Goal: Information Seeking & Learning: Learn about a topic

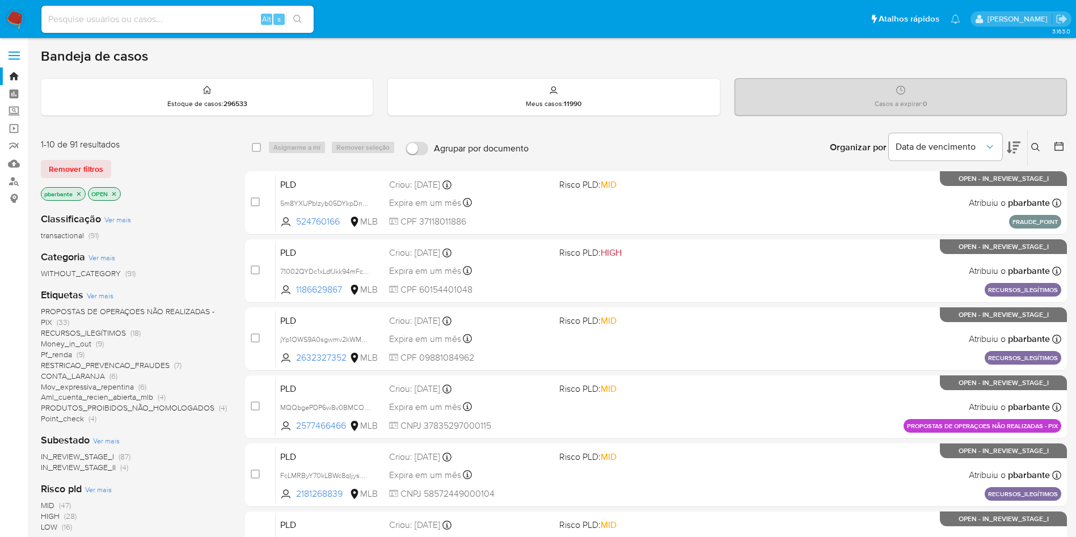
click at [1011, 142] on icon at bounding box center [1014, 148] width 14 height 14
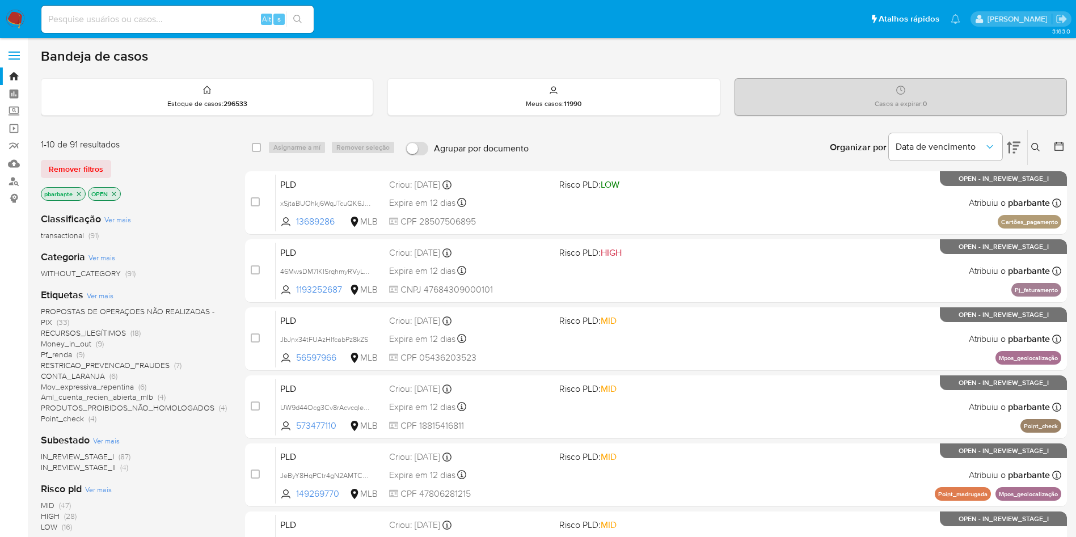
click at [1011, 142] on icon at bounding box center [1014, 148] width 14 height 14
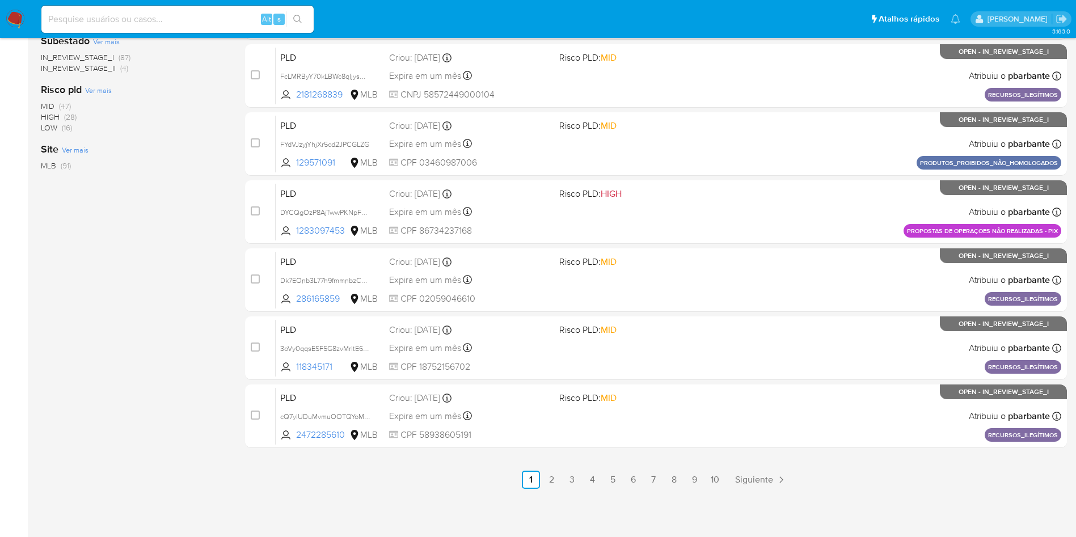
scroll to position [490, 0]
click at [560, 476] on link "2" at bounding box center [551, 480] width 18 height 18
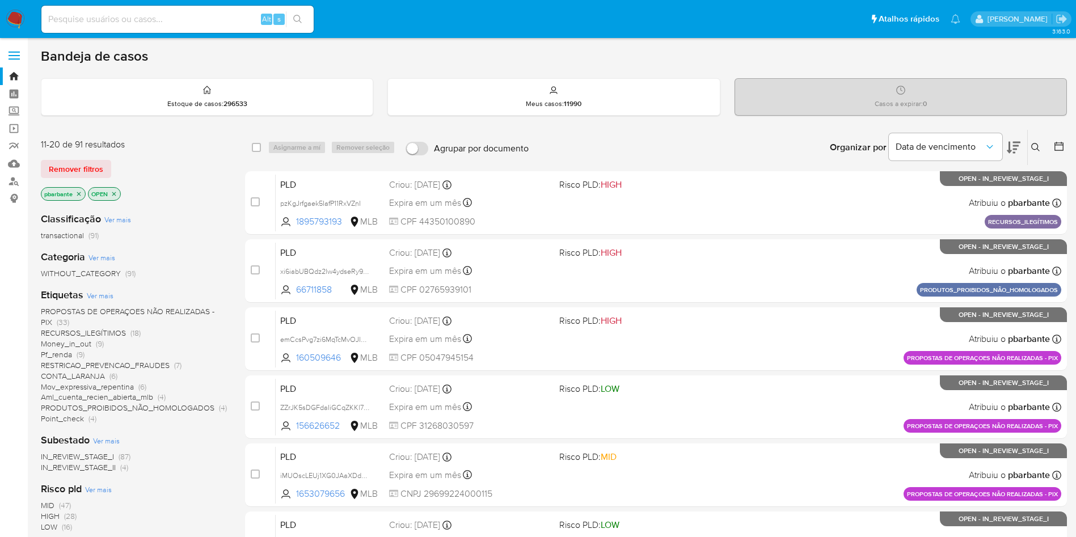
click at [107, 299] on span "Ver mais" at bounding box center [100, 295] width 27 height 10
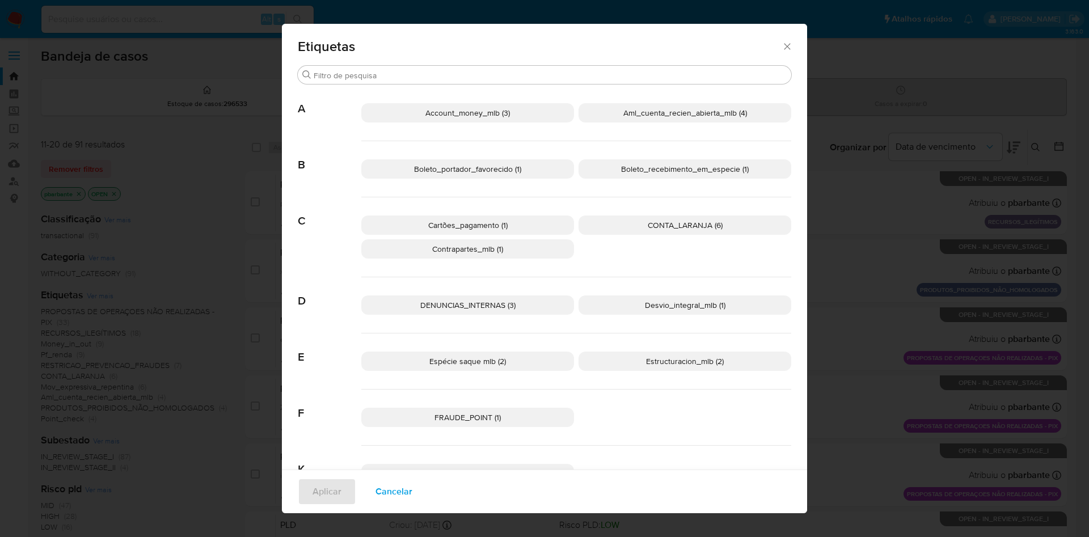
click at [457, 311] on span "DENUNCIAS_INTERNAS (3)" at bounding box center [467, 304] width 95 height 11
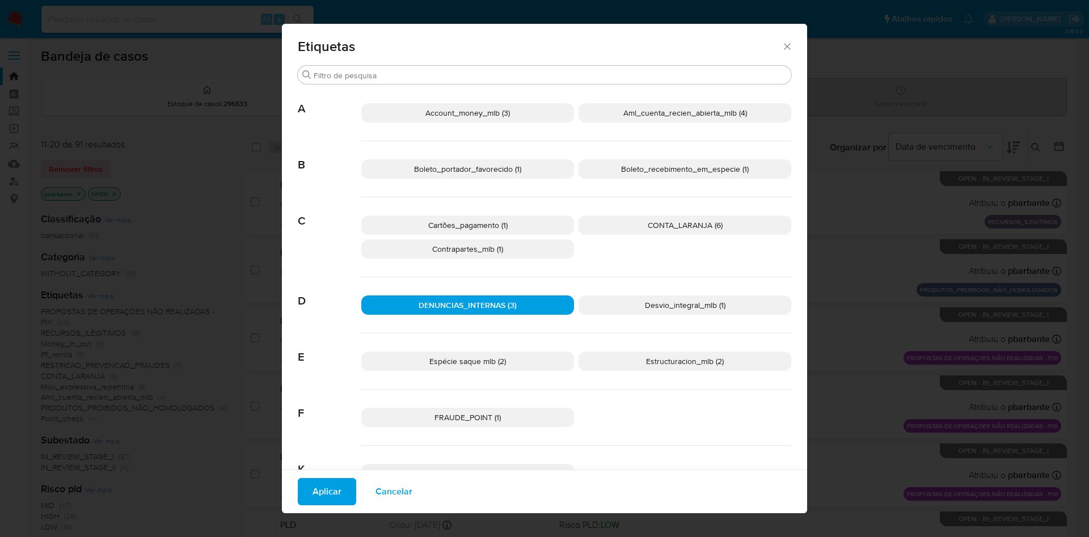
click at [326, 479] on span "Aplicar" at bounding box center [326, 491] width 29 height 25
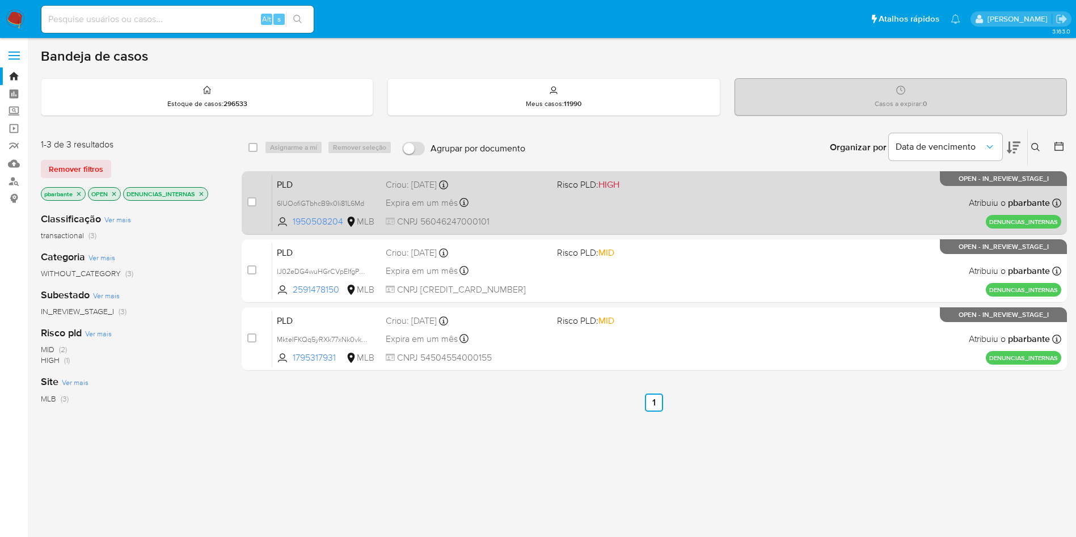
click at [692, 191] on span "Risco PLD: HIGH" at bounding box center [638, 183] width 162 height 15
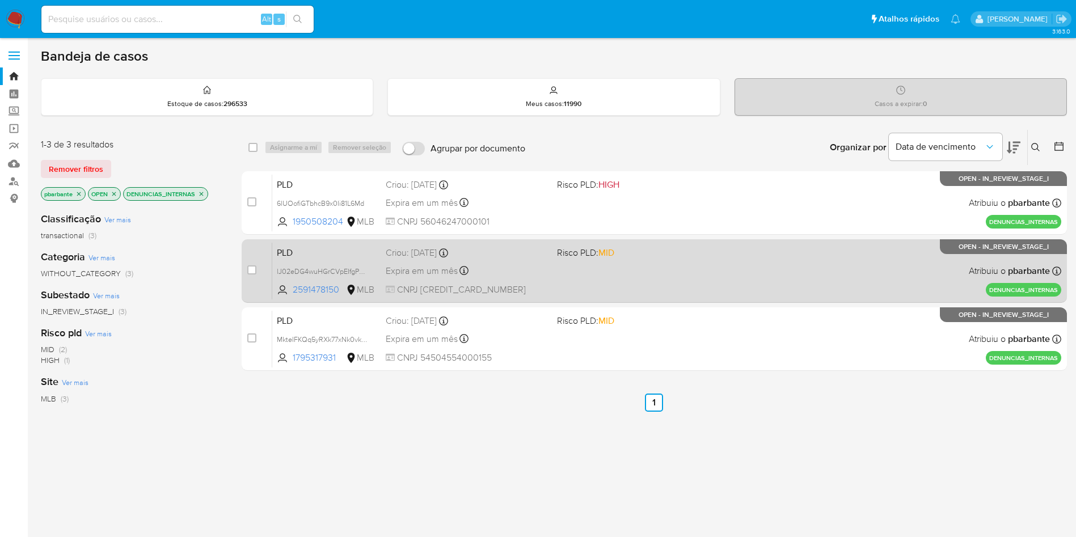
click at [653, 293] on div "PLD lJ02eDG4wuHGrCVpEIfgPydU 2591478150 MLB Risco PLD: MID Criou: 13/10/2025 Cr…" at bounding box center [666, 270] width 789 height 57
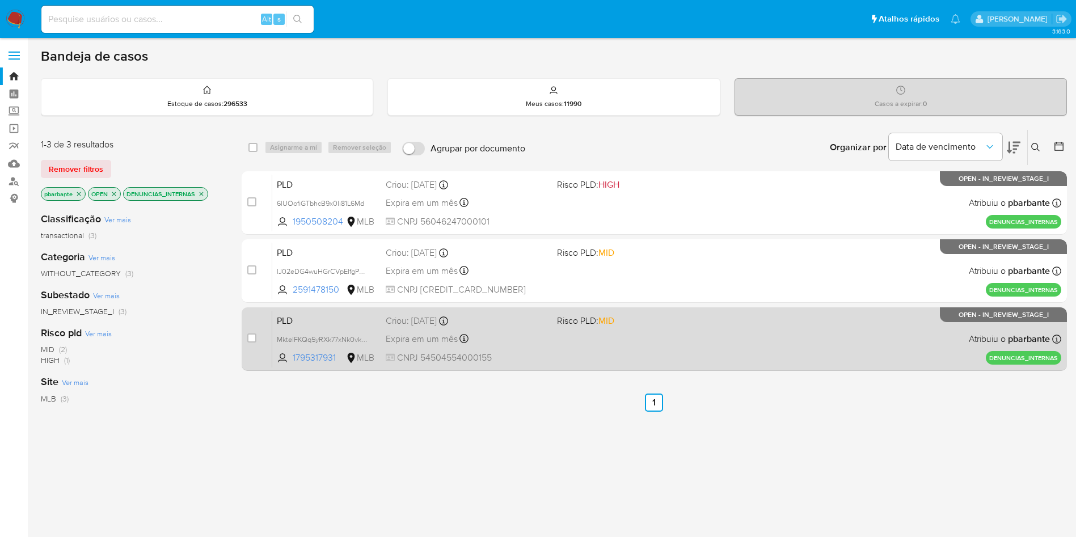
click at [650, 361] on div "PLD MkteIFKQq5yRXk77xNk0vkUI 1795317931 MLB Risco PLD: MID Criou: 13/10/2025 Cr…" at bounding box center [666, 338] width 789 height 57
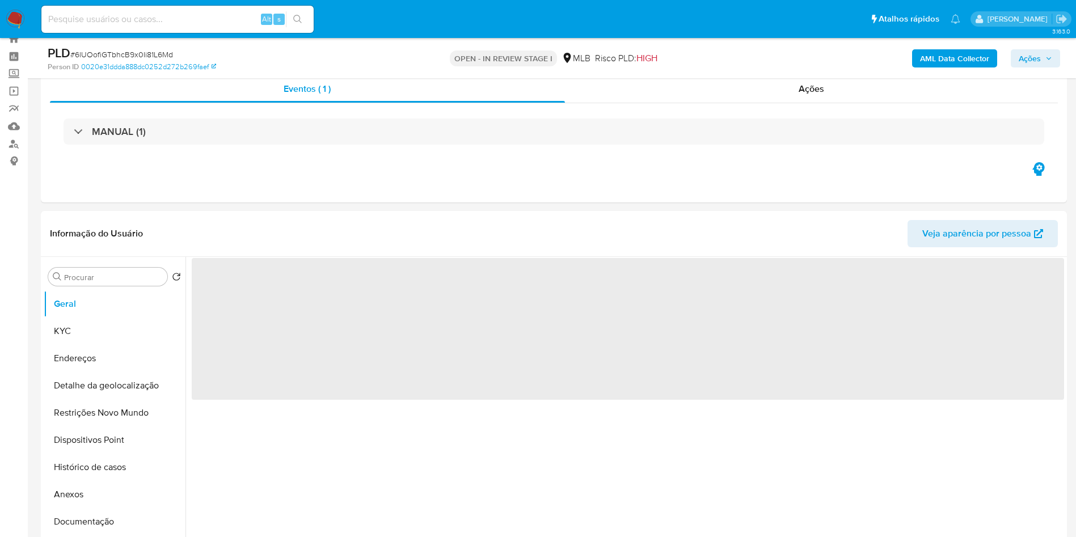
scroll to position [70, 0]
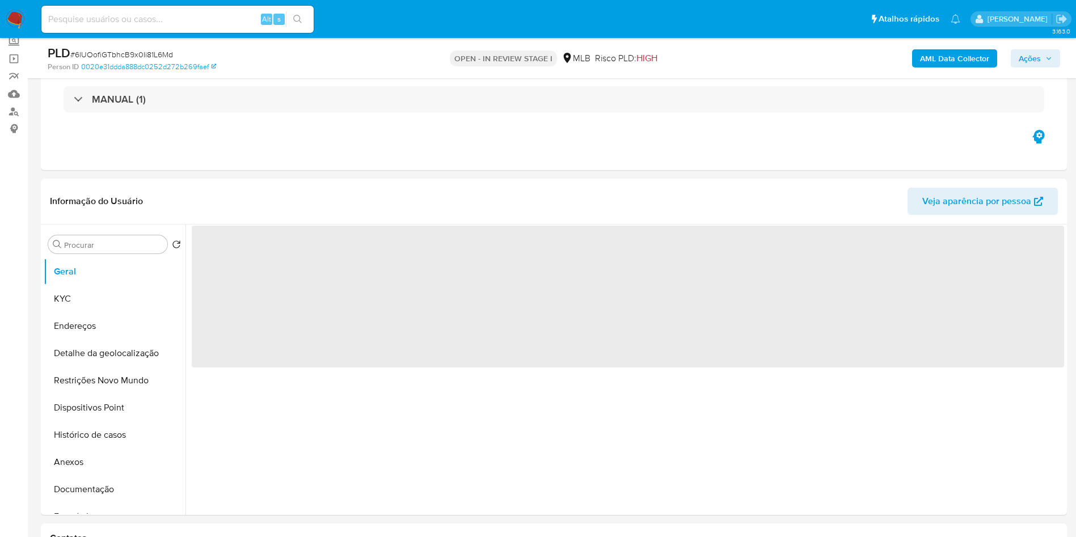
select select "10"
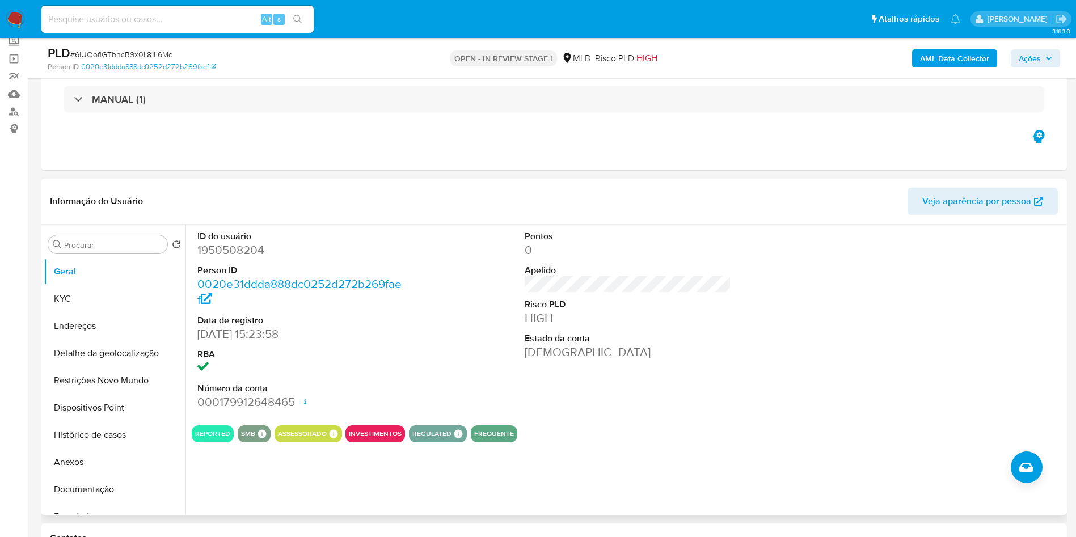
click at [245, 258] on dd "1950508204" at bounding box center [300, 250] width 207 height 16
copy dd "1950508204"
click at [136, 440] on button "Histórico de casos" at bounding box center [110, 434] width 133 height 27
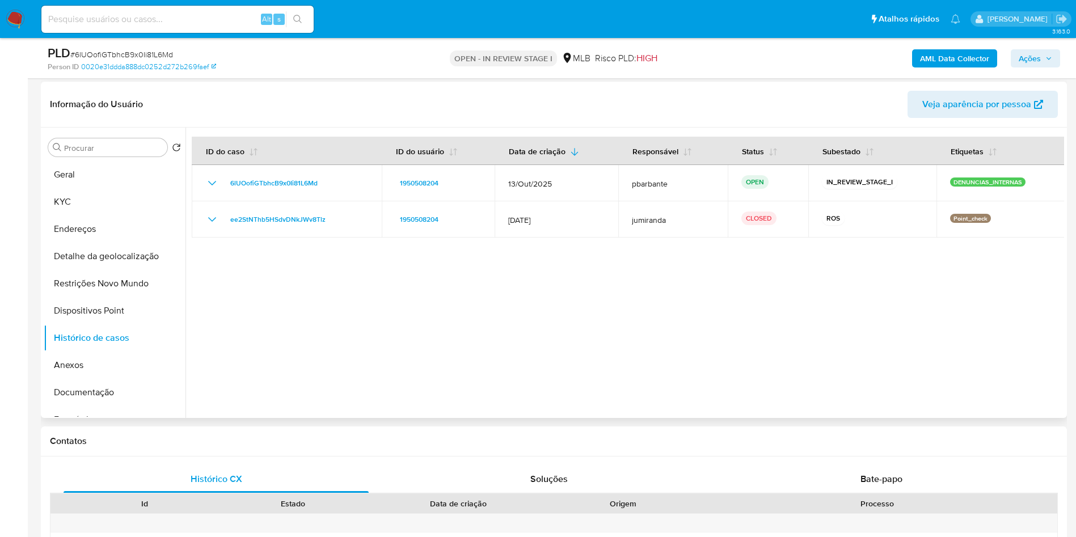
scroll to position [170, 0]
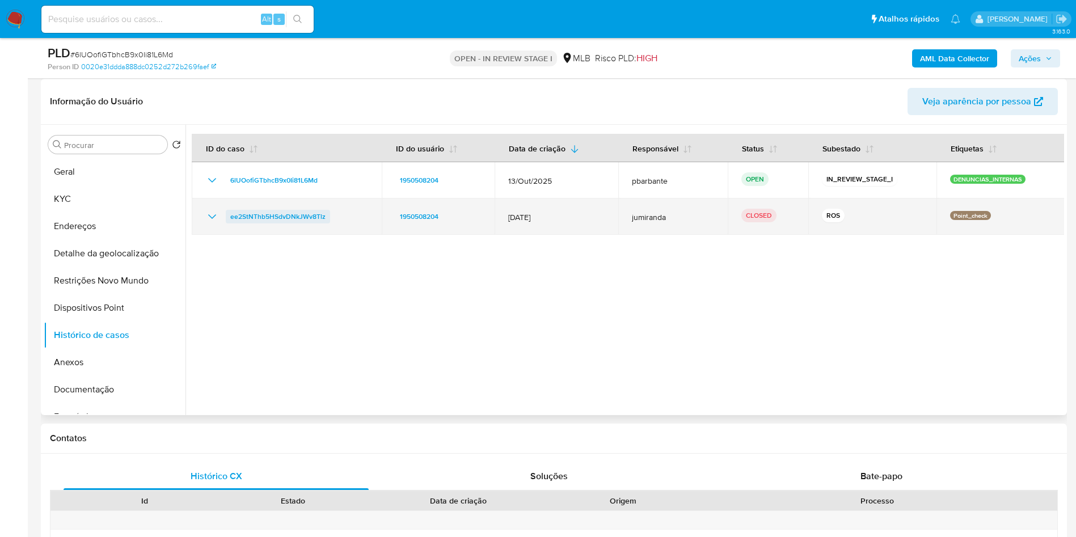
click at [288, 223] on span "ee2StNThb5HSdvDNkJWv8Tlz" at bounding box center [277, 217] width 95 height 14
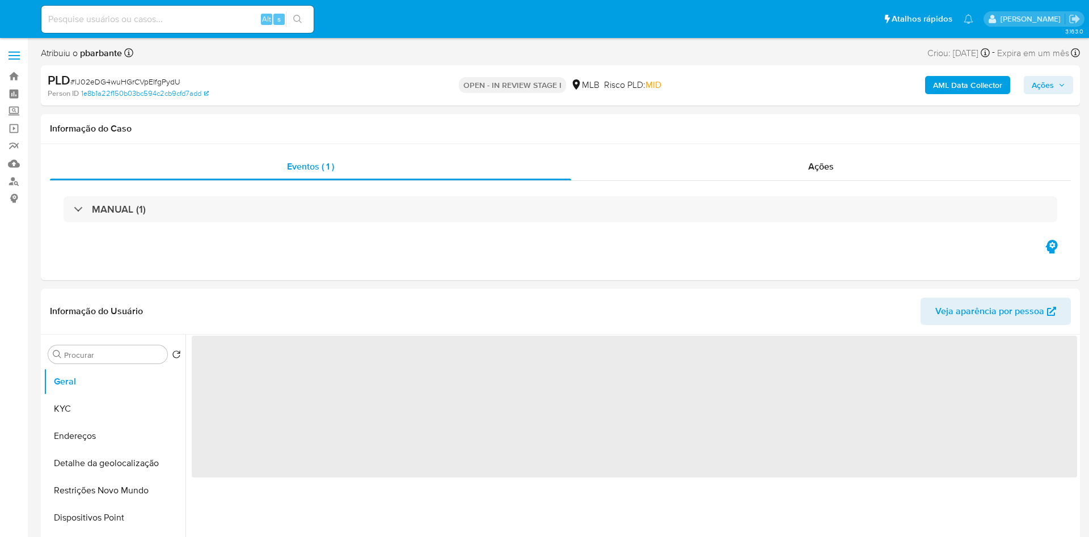
select select "10"
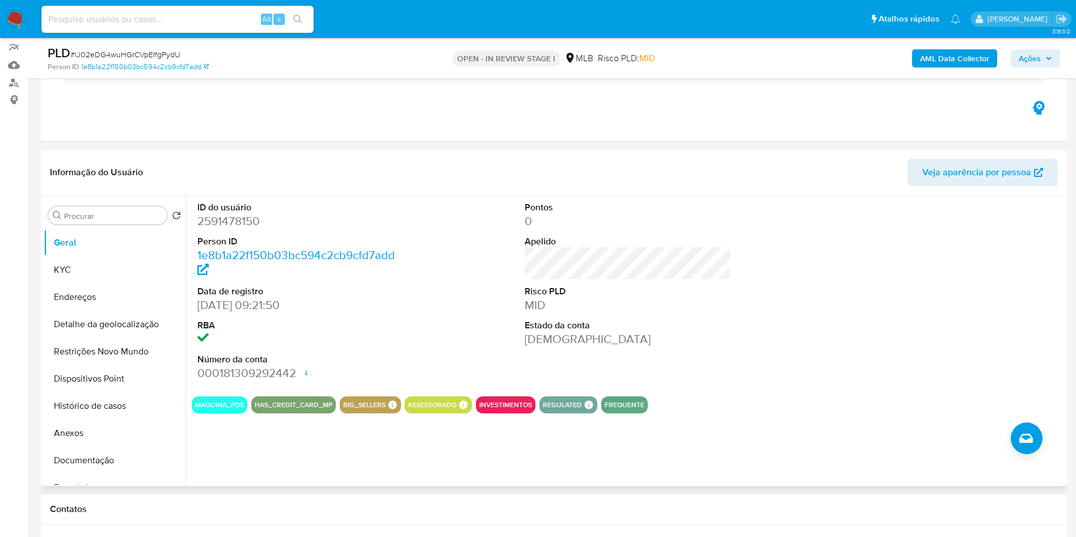
scroll to position [102, 0]
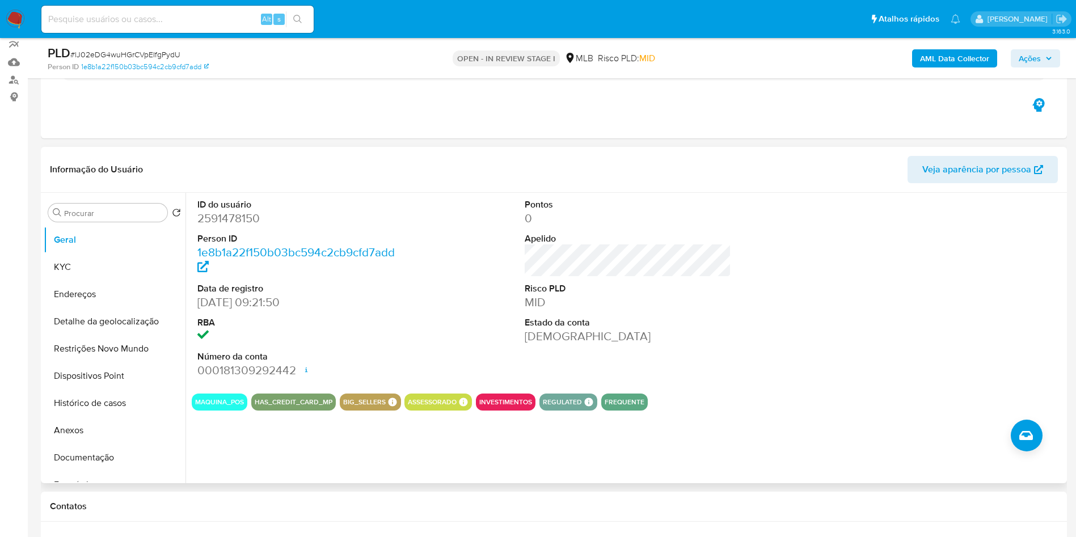
click at [244, 226] on dd "2591478150" at bounding box center [300, 218] width 207 height 16
copy dd "2591478150"
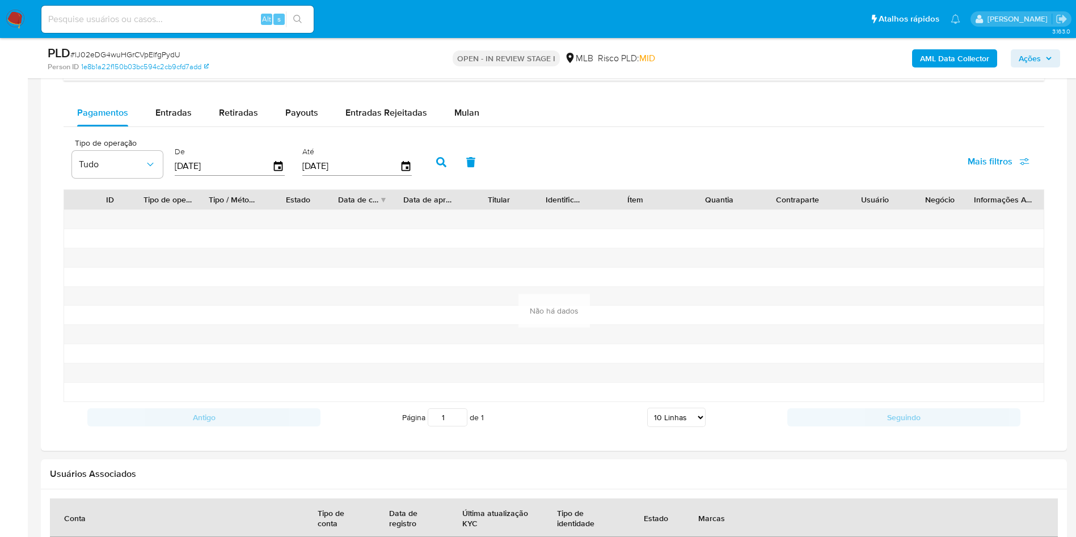
scroll to position [943, 0]
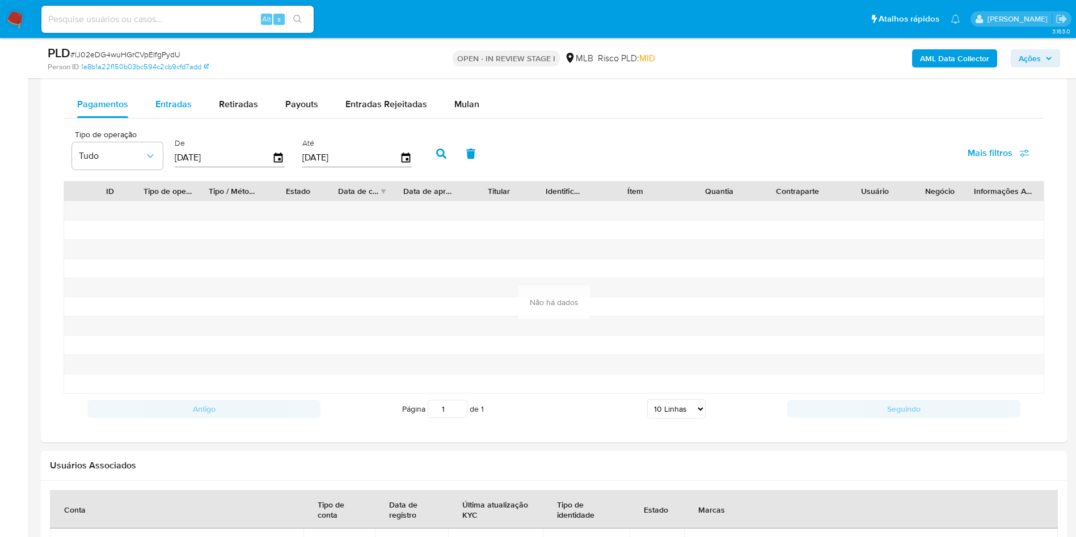
click at [169, 111] on span "Entradas" at bounding box center [173, 104] width 36 height 13
select select "10"
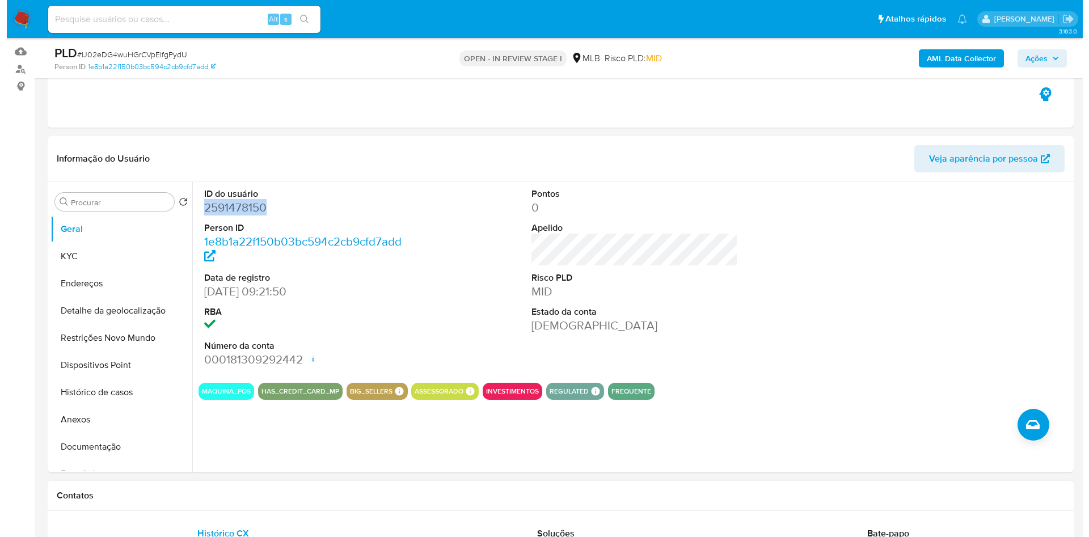
scroll to position [78, 0]
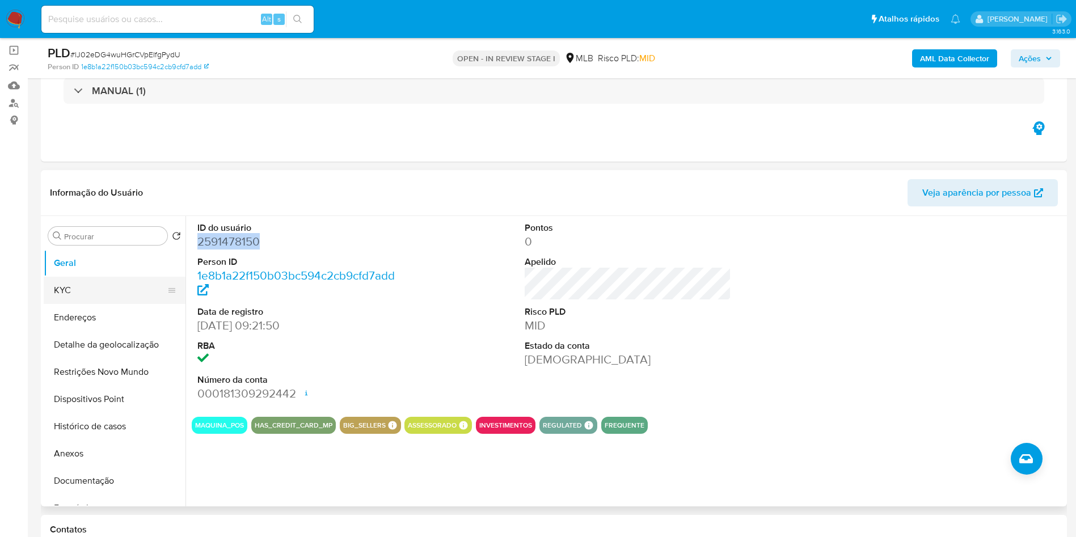
click at [81, 304] on button "KYC" at bounding box center [110, 290] width 133 height 27
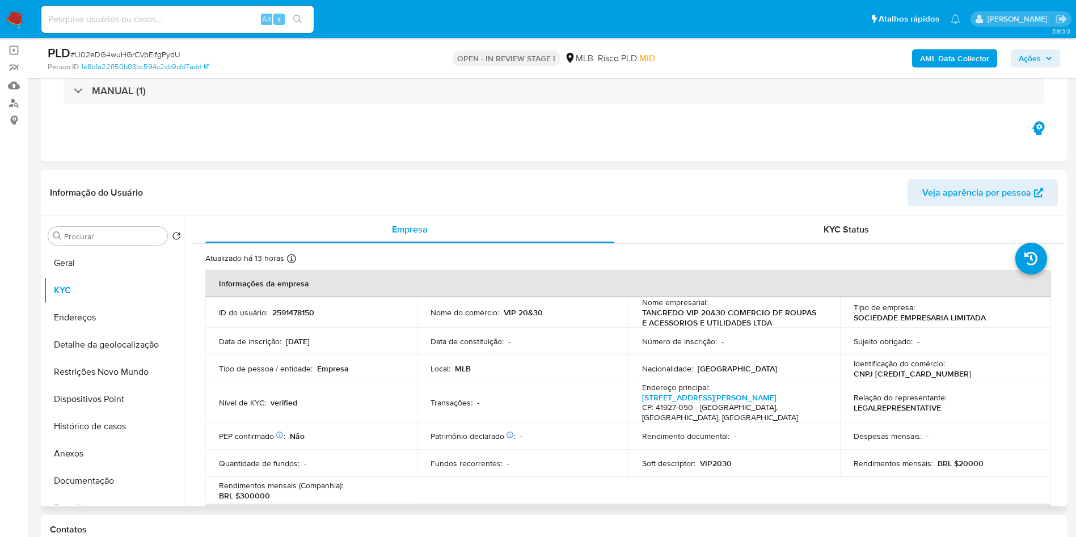
click at [899, 379] on p "CNPJ 61489588000183" at bounding box center [912, 374] width 117 height 10
copy p "61489588000183"
click at [932, 62] on b "AML Data Collector" at bounding box center [954, 58] width 69 height 18
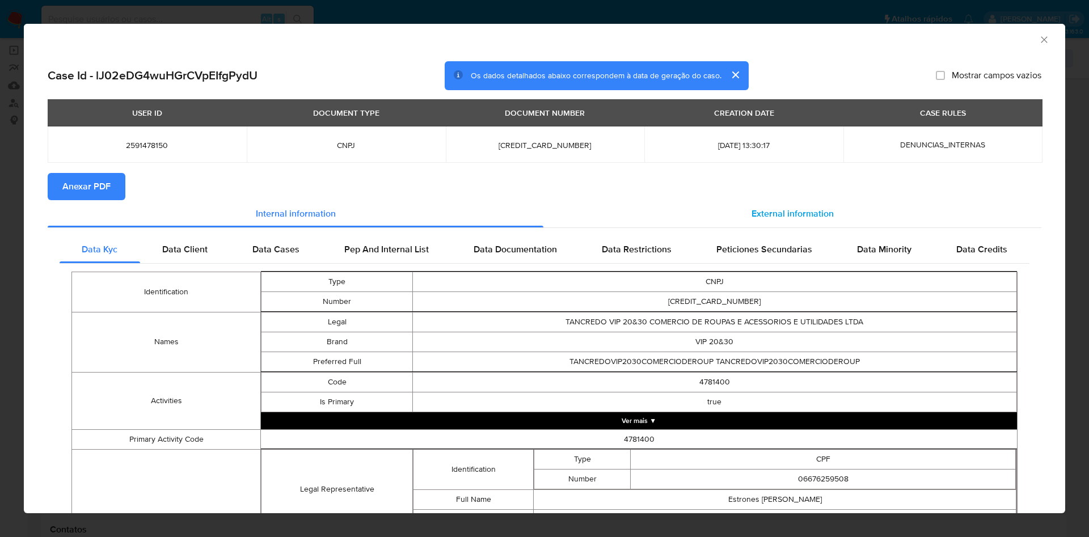
click at [796, 204] on div "External information" at bounding box center [792, 213] width 498 height 27
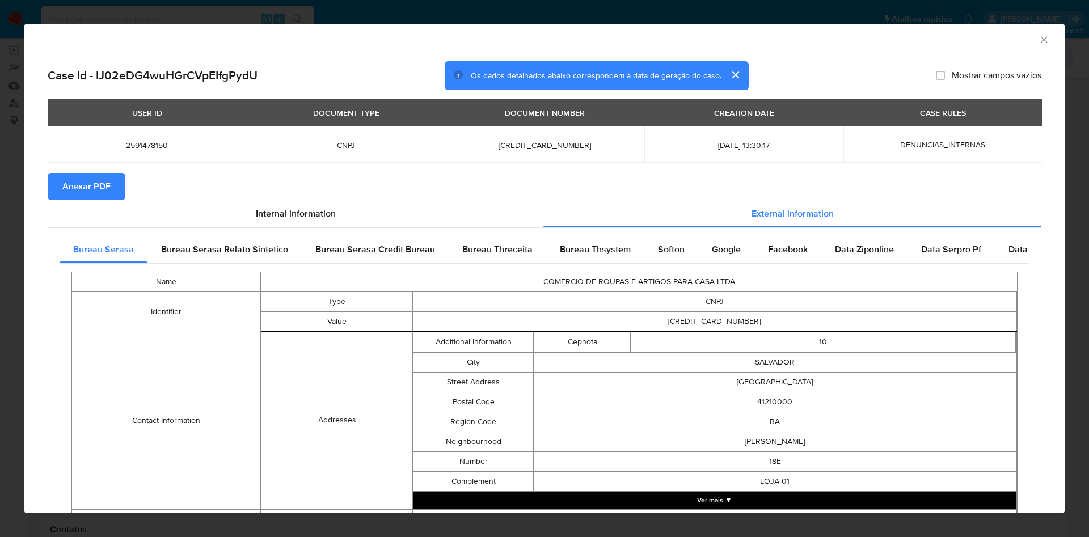
click at [74, 184] on span "Anexar PDF" at bounding box center [86, 186] width 48 height 25
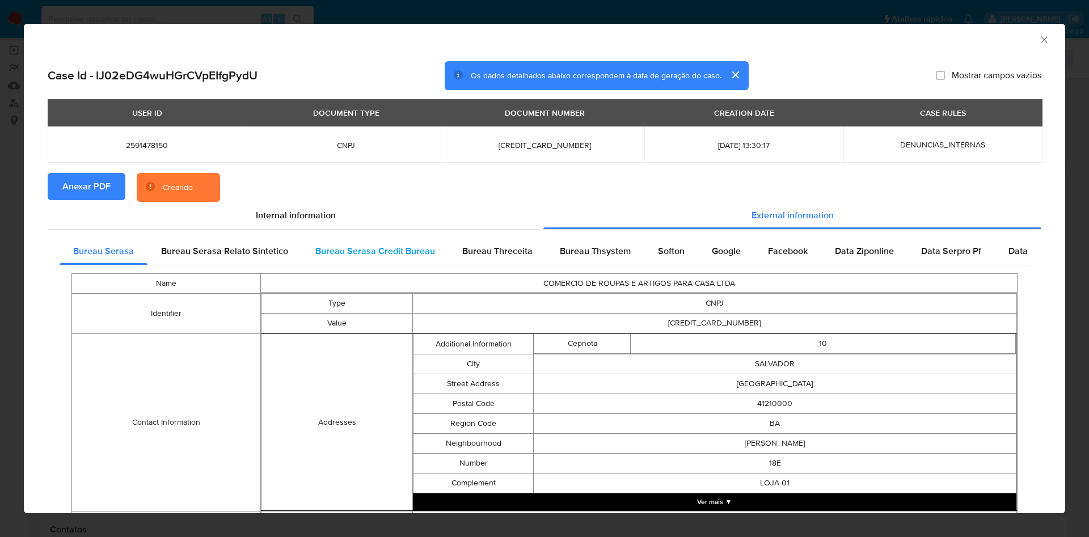
scroll to position [355, 0]
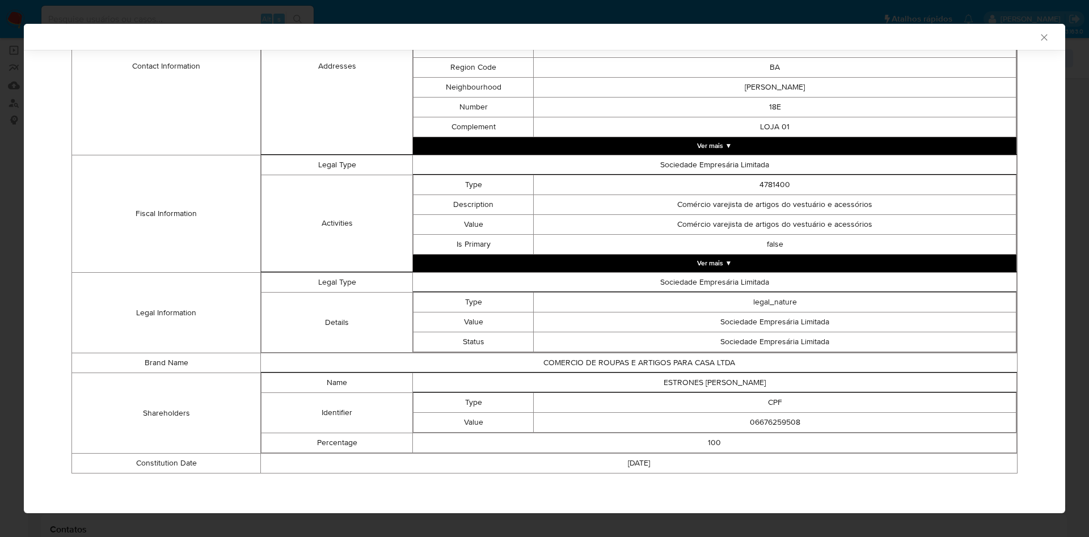
click at [758, 429] on td "06676259508" at bounding box center [775, 423] width 483 height 20
copy td "06676259508"
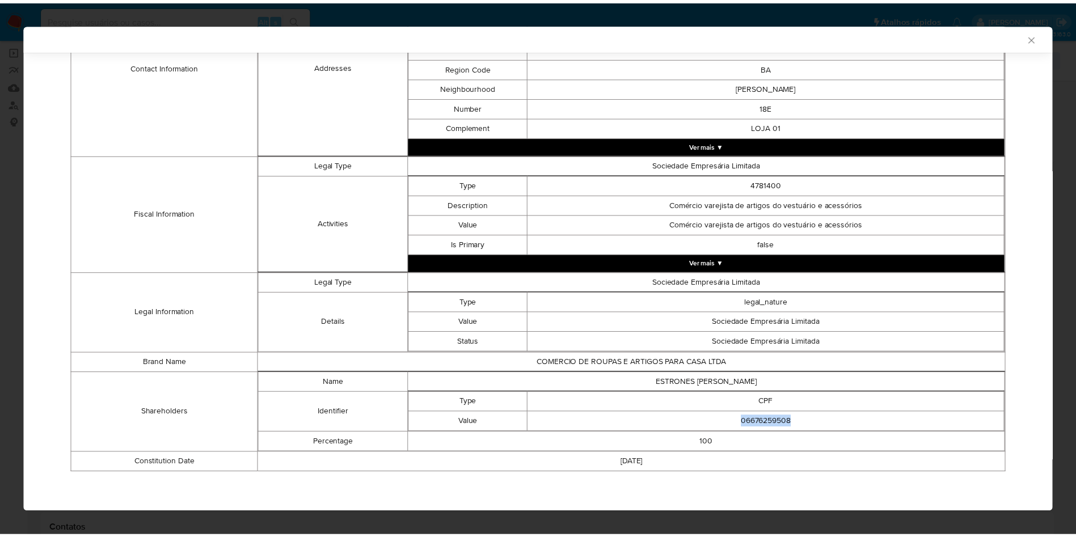
scroll to position [353, 0]
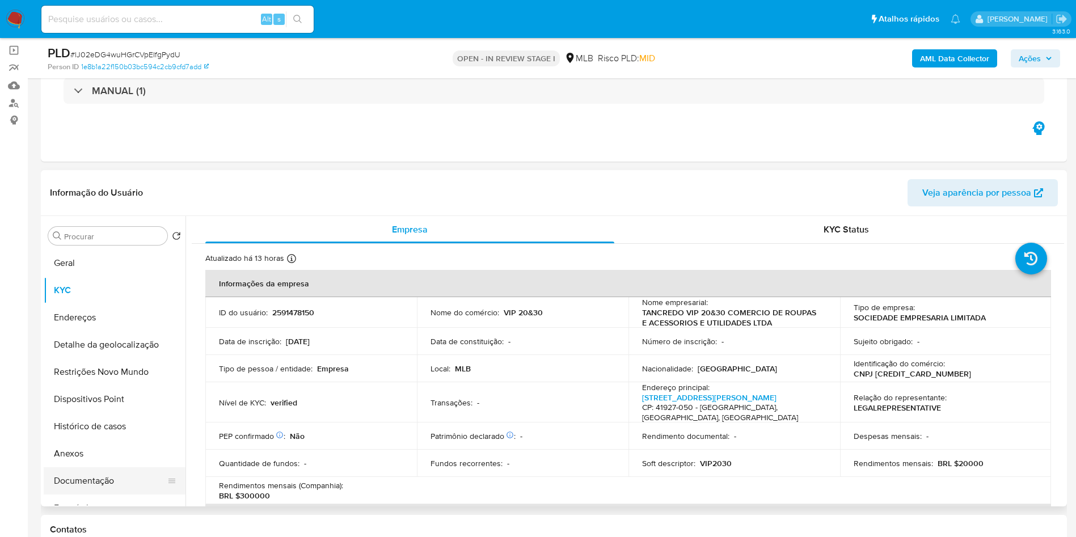
click at [117, 495] on button "Documentação" at bounding box center [110, 480] width 133 height 27
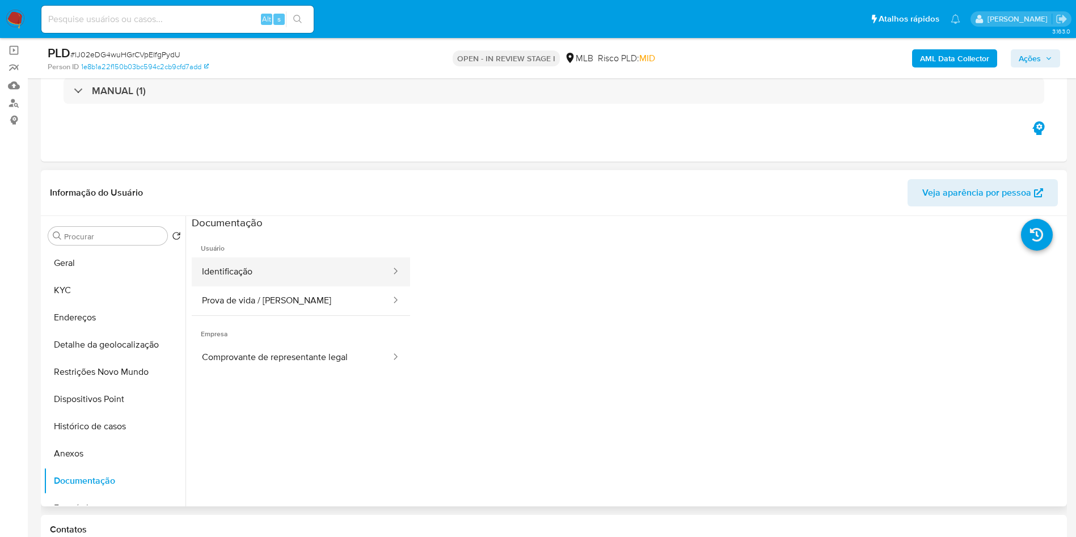
click at [312, 286] on button "Identificação" at bounding box center [292, 271] width 200 height 29
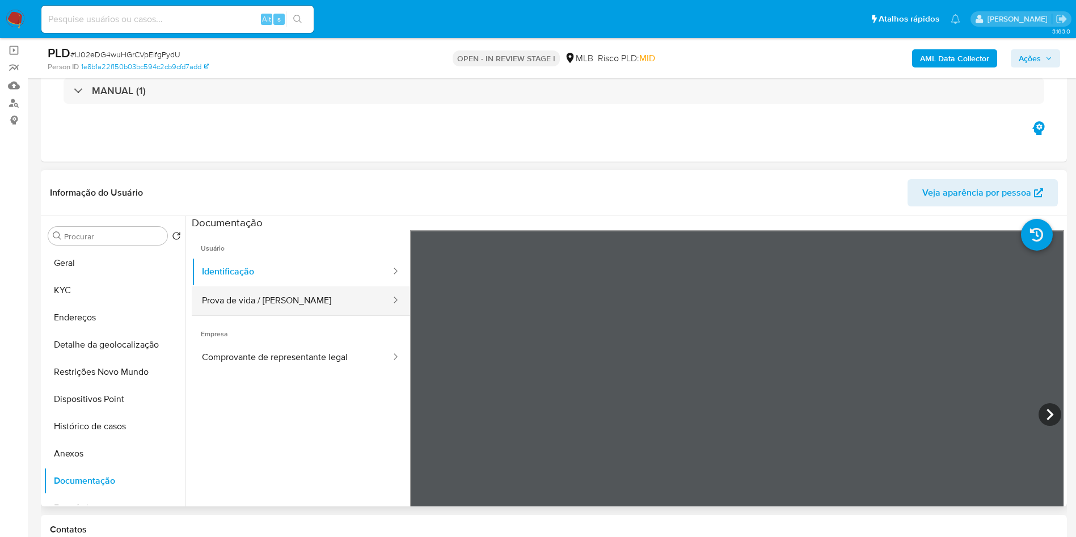
click at [281, 315] on button "Prova de vida / Selfie" at bounding box center [292, 300] width 200 height 29
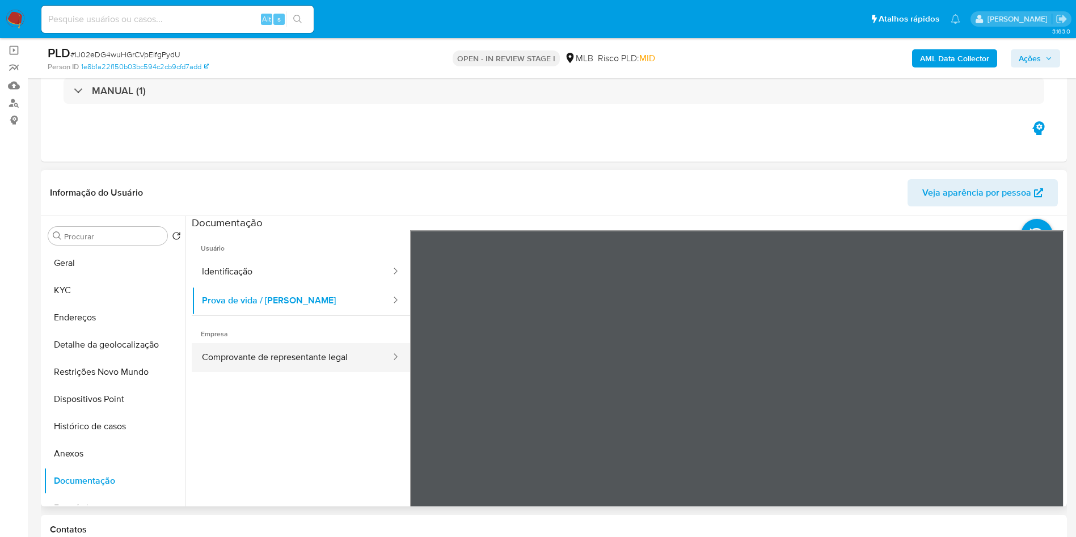
click at [298, 363] on button "Comprovante de representante legal" at bounding box center [292, 357] width 200 height 29
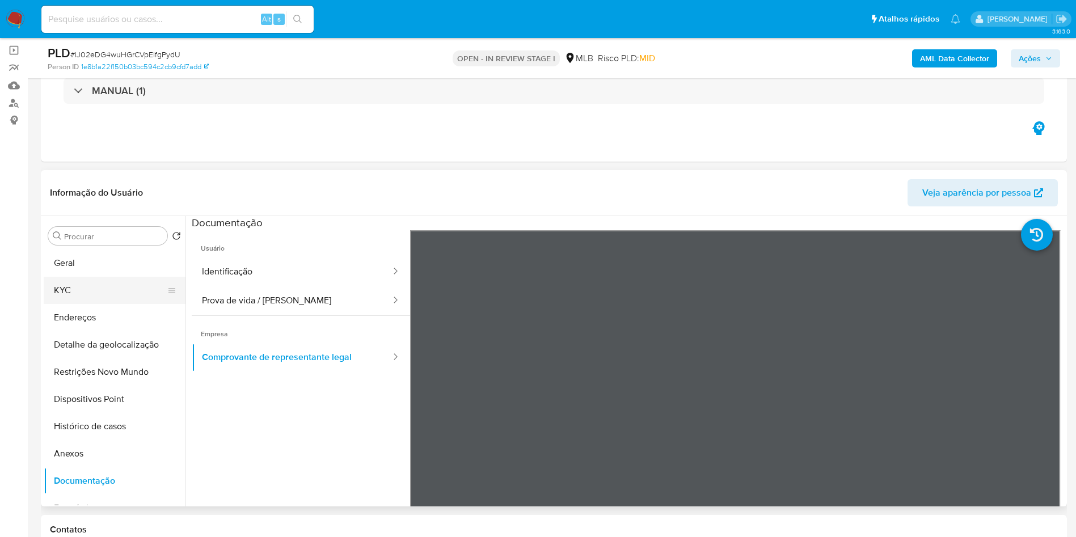
click at [91, 304] on button "KYC" at bounding box center [110, 290] width 133 height 27
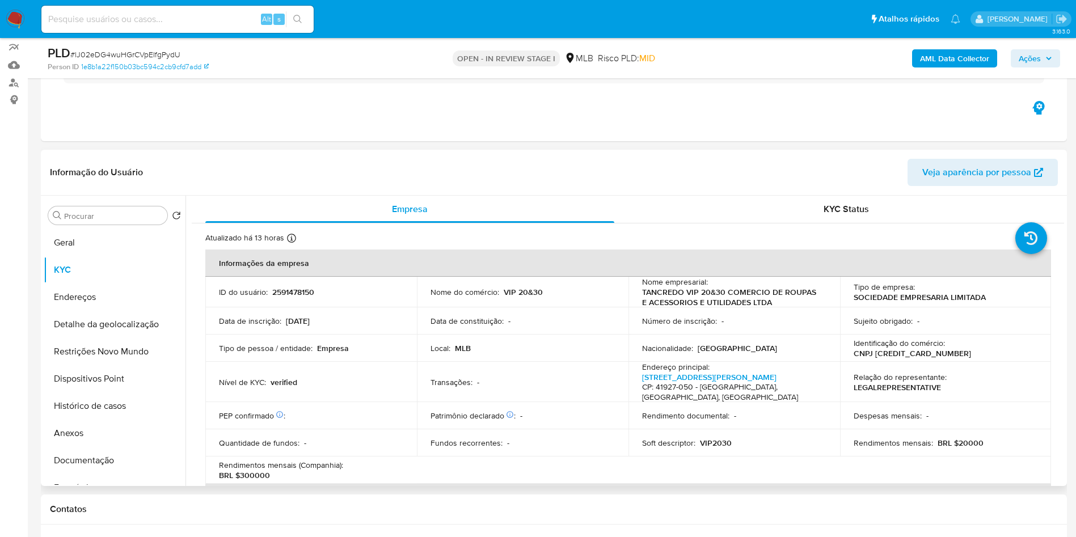
scroll to position [103, 0]
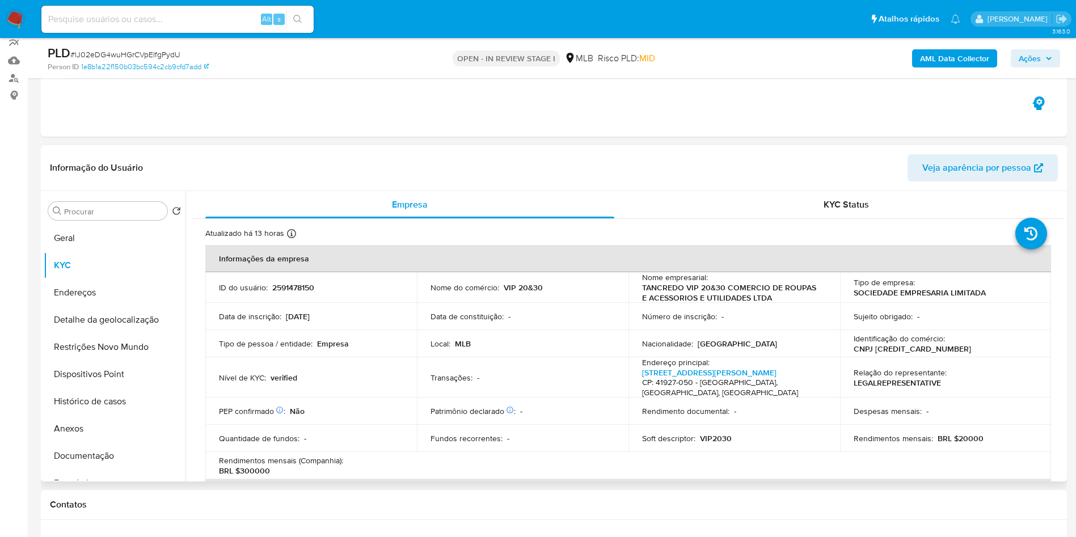
click at [962, 443] on p "BRL $20000" at bounding box center [960, 438] width 46 height 10
click at [966, 443] on p "BRL $20000" at bounding box center [960, 438] width 46 height 10
drag, startPoint x: 977, startPoint y: 446, endPoint x: 963, endPoint y: 451, distance: 14.9
click at [963, 443] on p "BRL $20000" at bounding box center [960, 438] width 46 height 10
drag, startPoint x: 398, startPoint y: 476, endPoint x: 383, endPoint y: 476, distance: 14.7
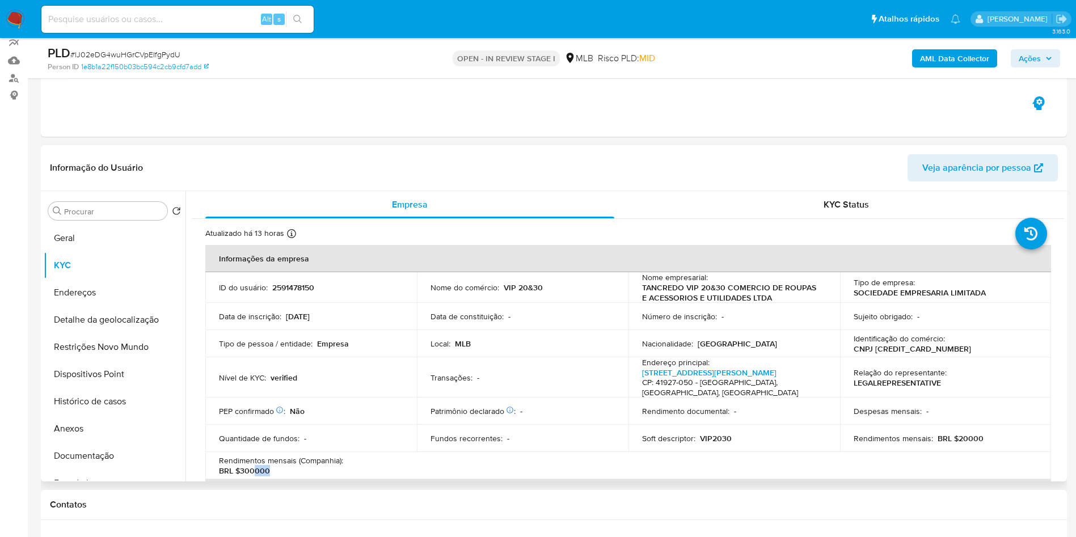
click at [383, 476] on div "Rendimentos mensais (Companhia) : BRL $300000" at bounding box center [311, 465] width 184 height 20
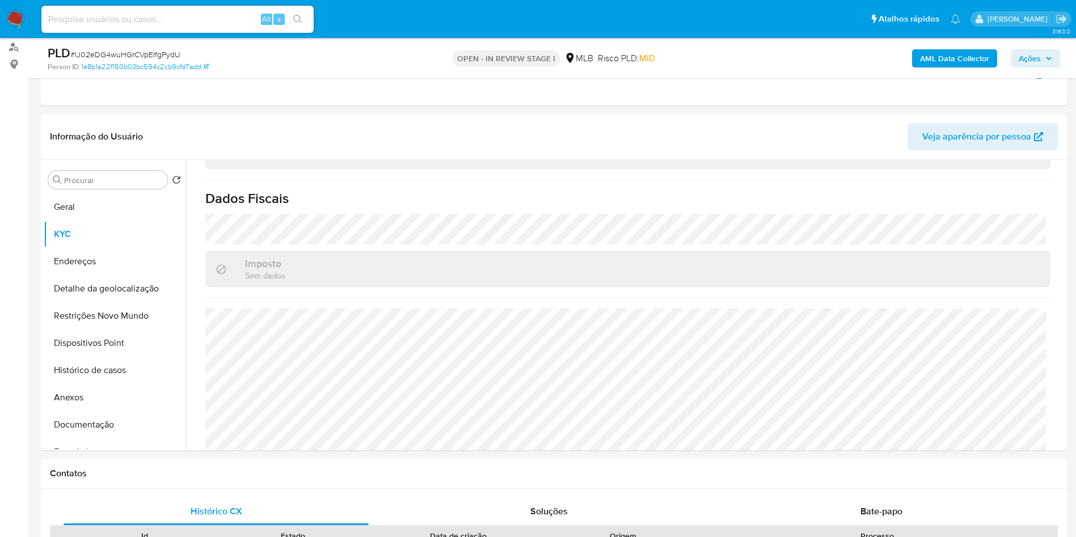
scroll to position [116, 0]
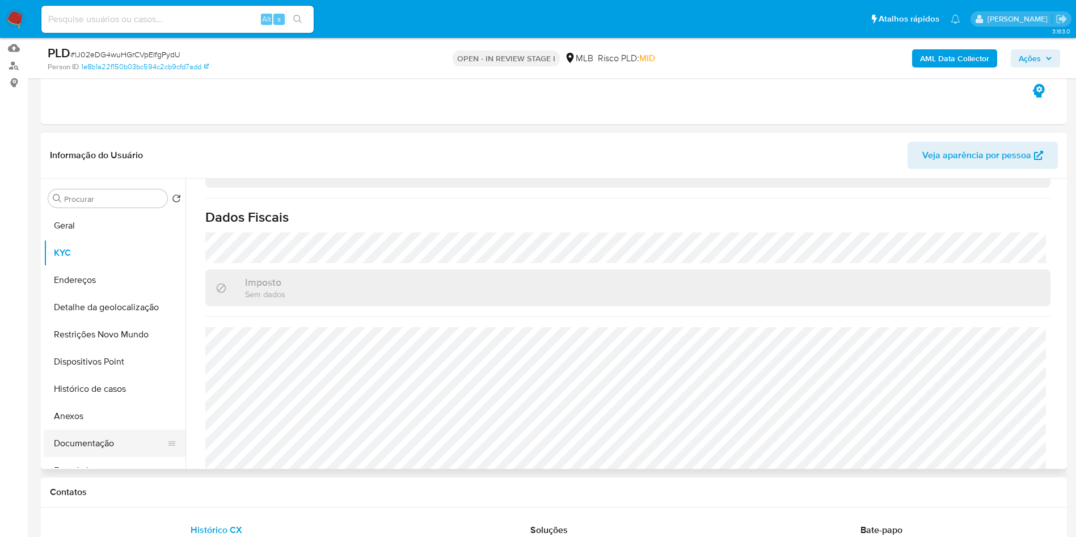
click at [116, 453] on button "Documentação" at bounding box center [110, 443] width 133 height 27
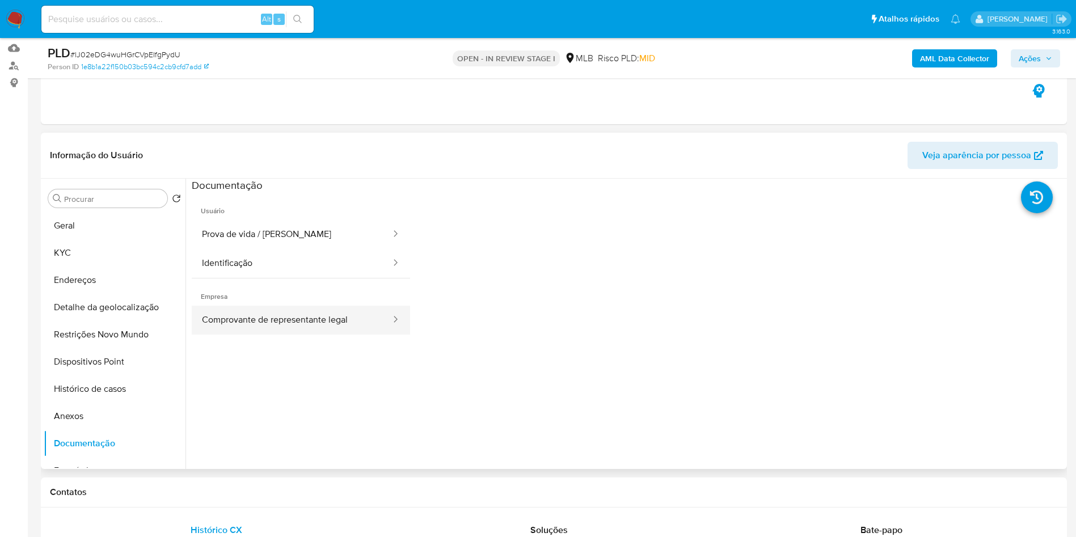
click at [282, 335] on button "Comprovante de representante legal" at bounding box center [292, 320] width 200 height 29
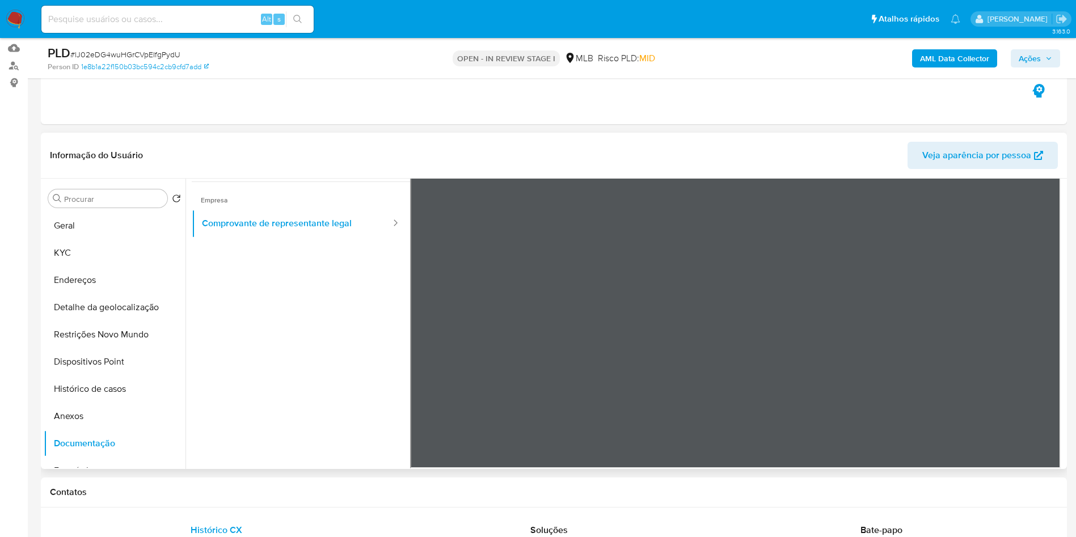
scroll to position [99, 0]
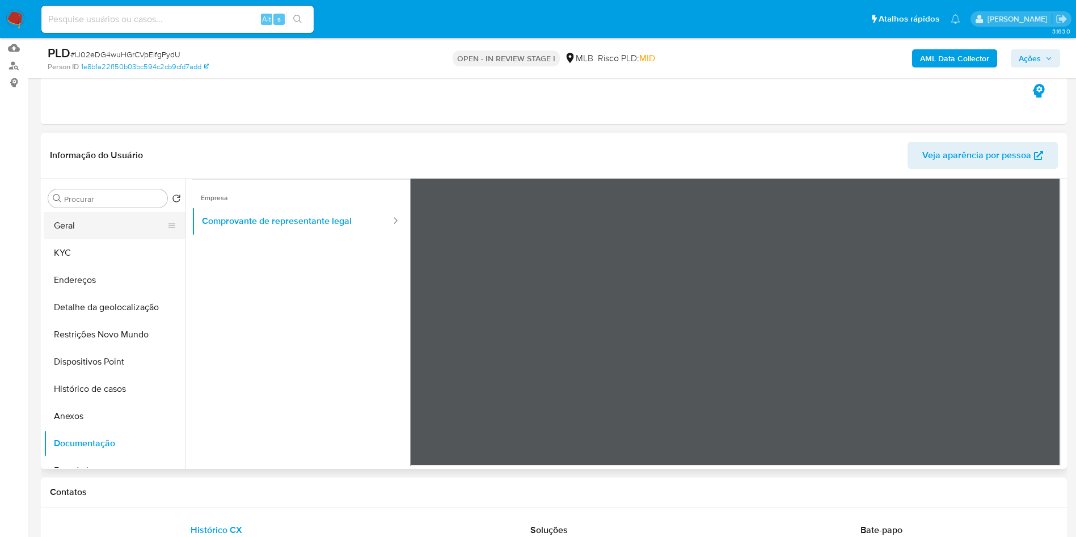
click at [117, 235] on button "Geral" at bounding box center [110, 225] width 133 height 27
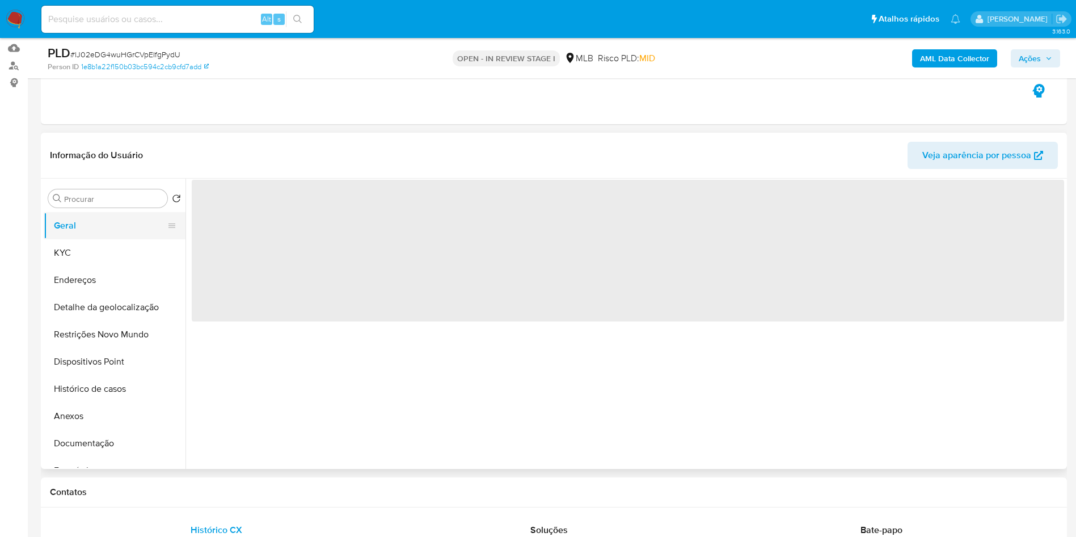
scroll to position [0, 0]
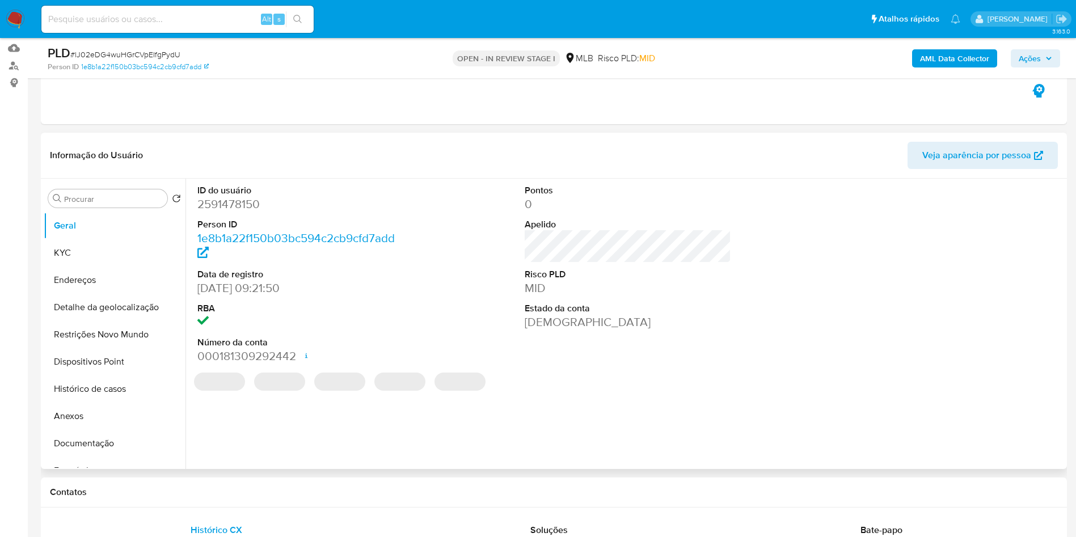
click at [214, 212] on dd "2591478150" at bounding box center [300, 204] width 207 height 16
copy dd "2591478150"
click at [214, 212] on dd "2591478150" at bounding box center [300, 204] width 207 height 16
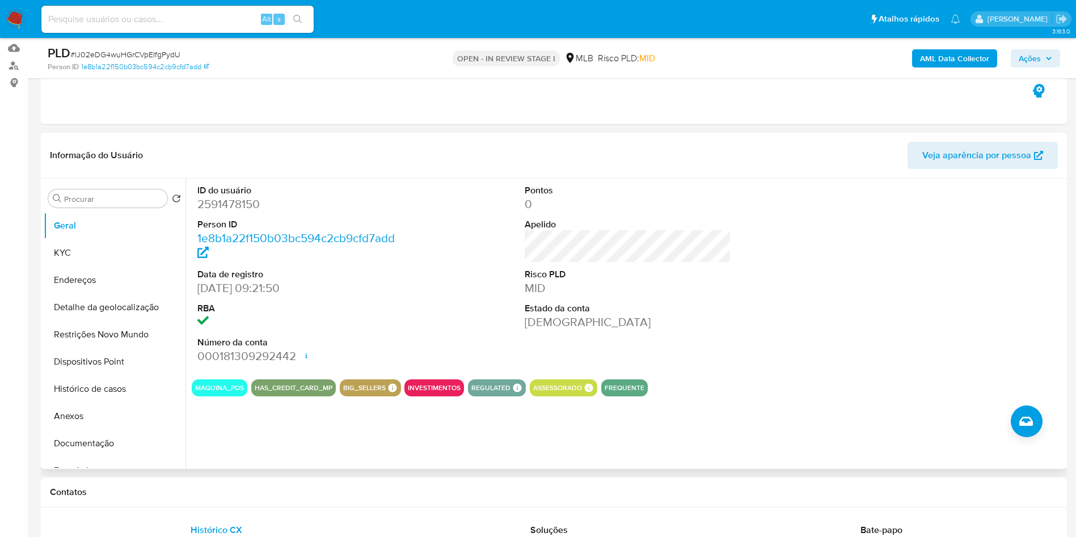
click at [421, 281] on div "ID do usuário 2591478150 Person ID 1e8b1a22f150b03bc594c2cb9cfd7add Data de reg…" at bounding box center [628, 275] width 872 height 192
click at [105, 239] on button "Geral" at bounding box center [110, 225] width 133 height 27
click at [95, 267] on button "KYC" at bounding box center [110, 252] width 133 height 27
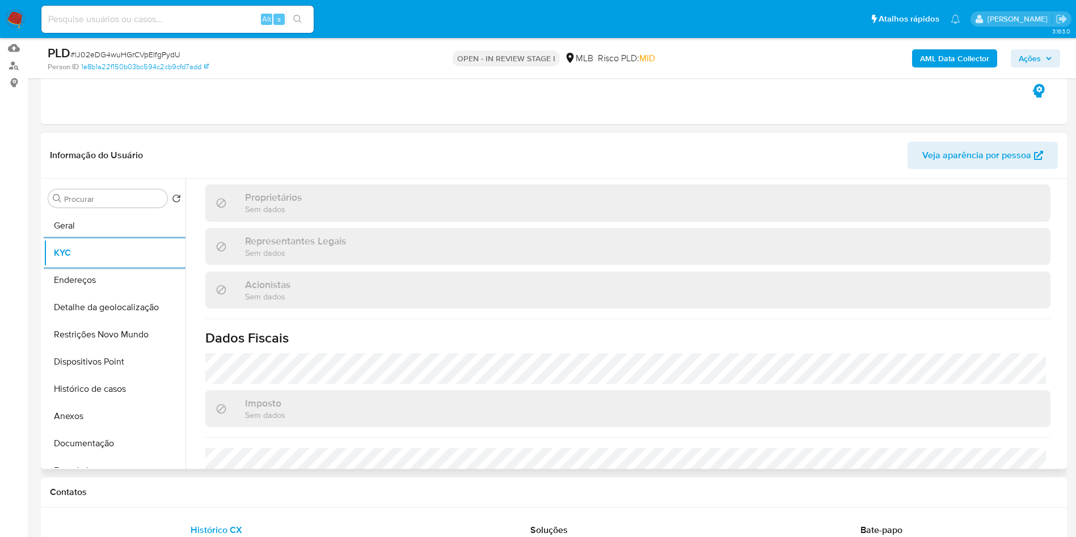
scroll to position [700, 0]
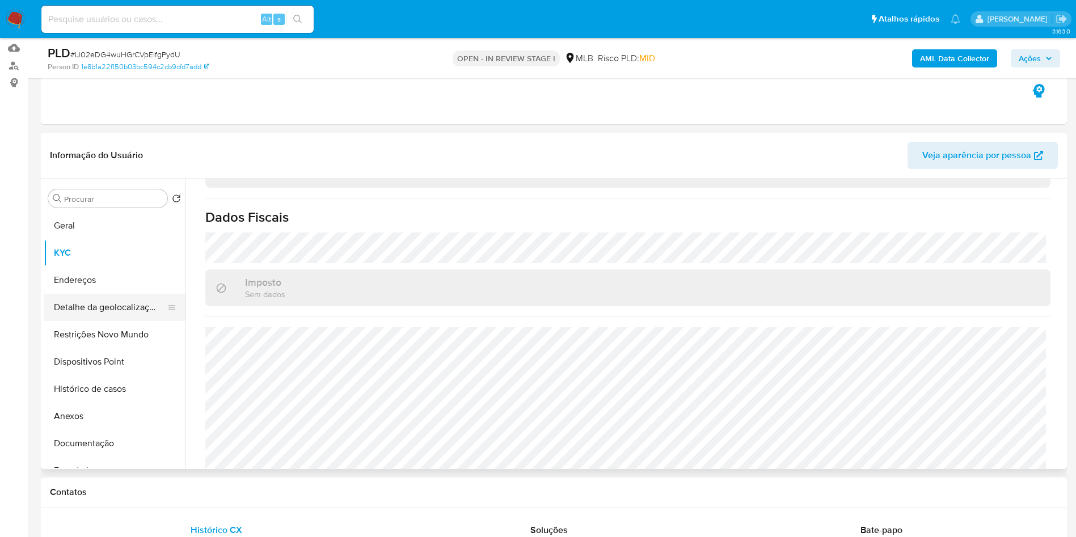
click at [103, 319] on button "Detalhe da geolocalização" at bounding box center [110, 307] width 133 height 27
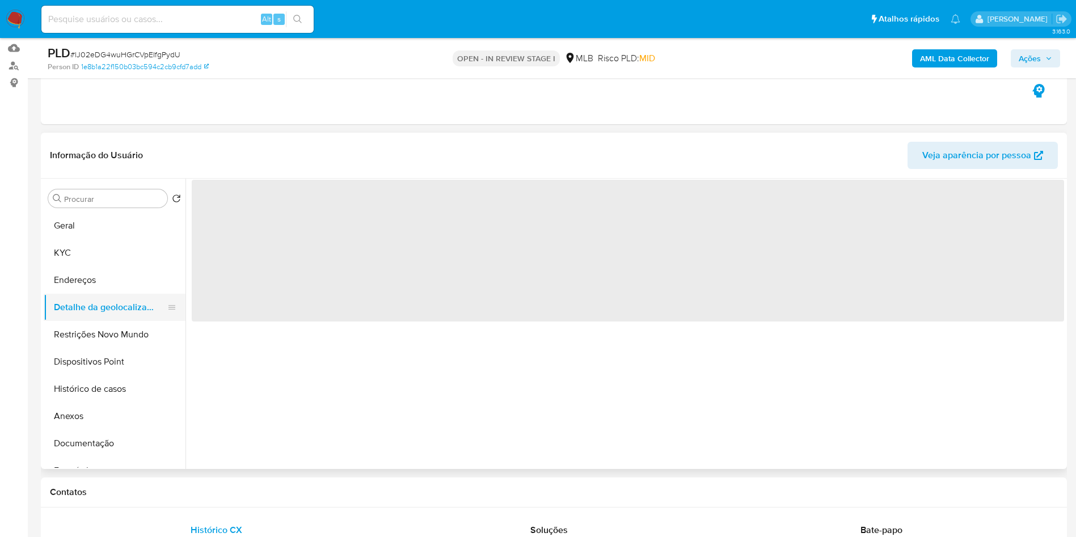
scroll to position [0, 0]
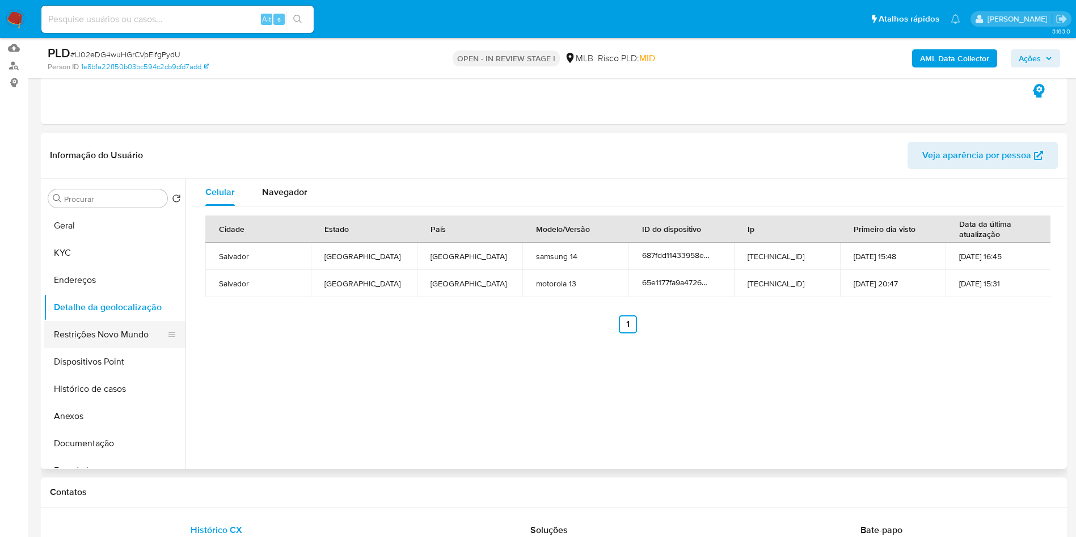
click at [119, 348] on button "Restrições Novo Mundo" at bounding box center [110, 334] width 133 height 27
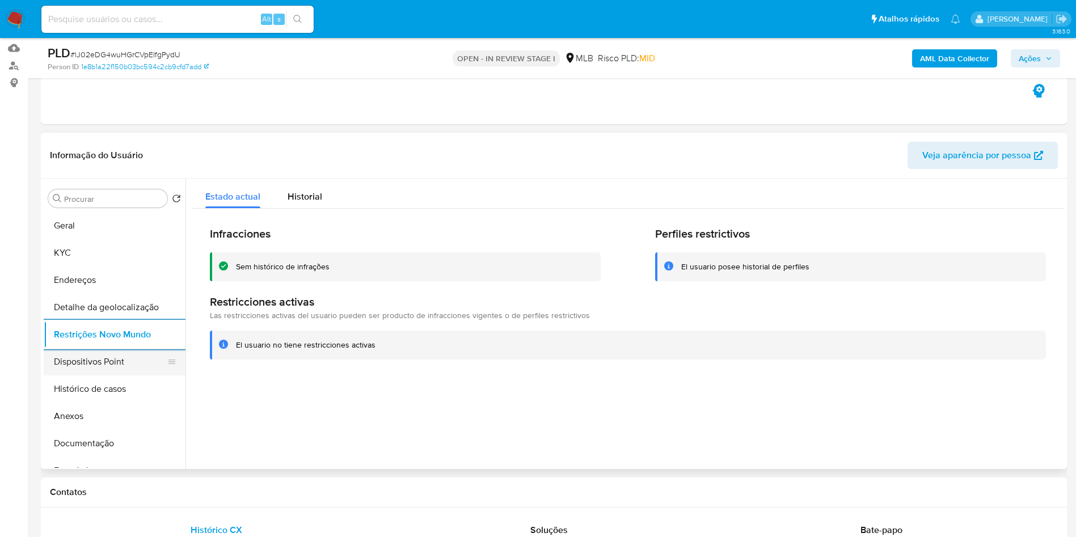
click at [111, 373] on button "Dispositivos Point" at bounding box center [110, 361] width 133 height 27
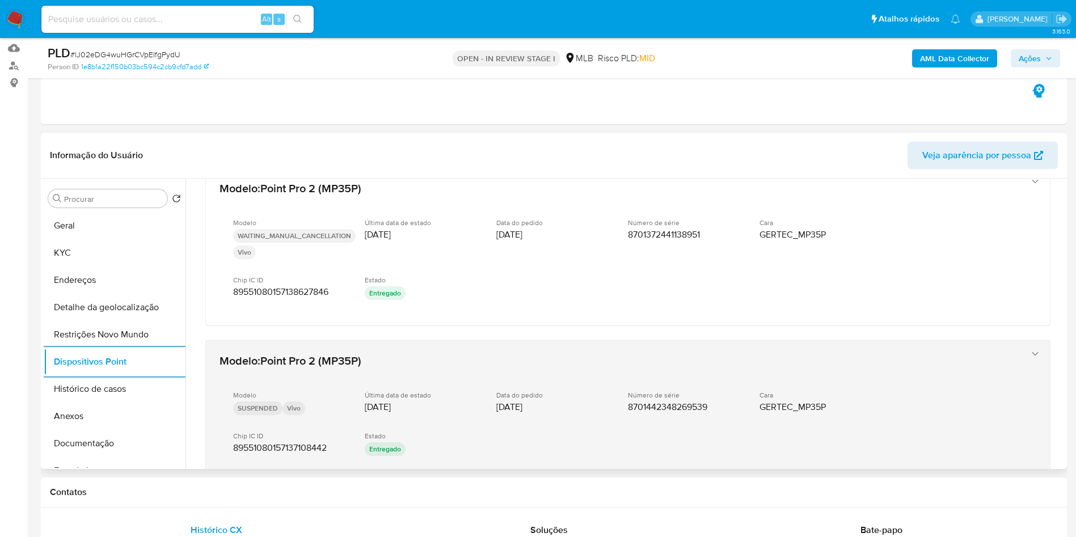
scroll to position [592, 0]
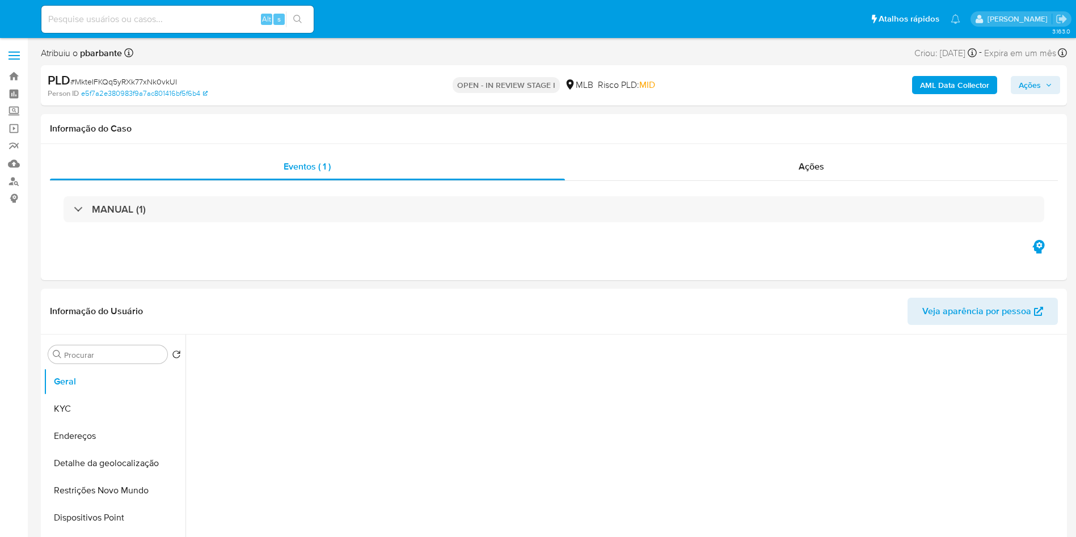
select select "10"
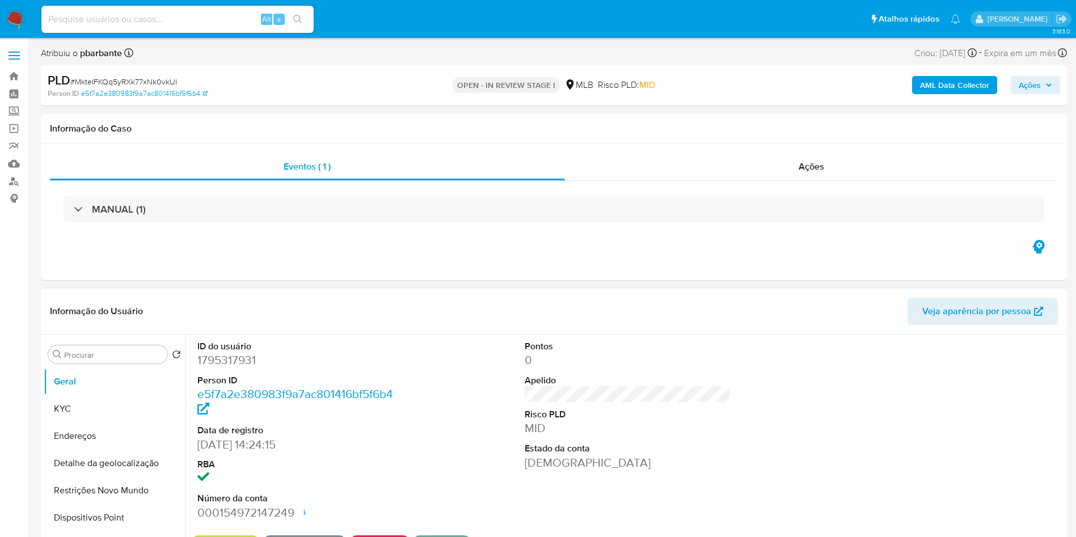
click at [207, 368] on dd "1795317931" at bounding box center [300, 360] width 207 height 16
copy dd "1795317931"
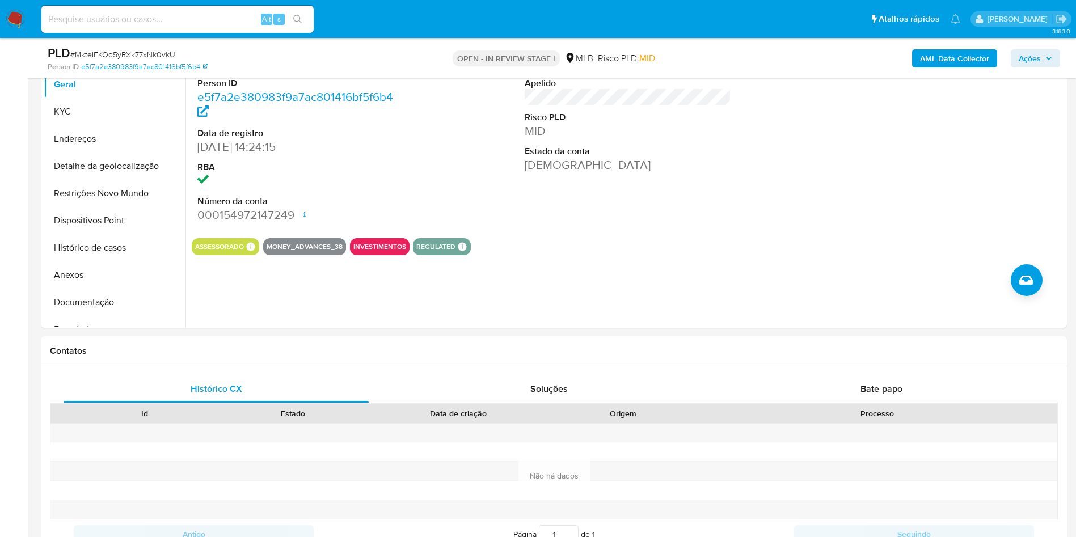
scroll to position [258, 0]
click at [98, 260] on button "Histórico de casos" at bounding box center [110, 246] width 133 height 27
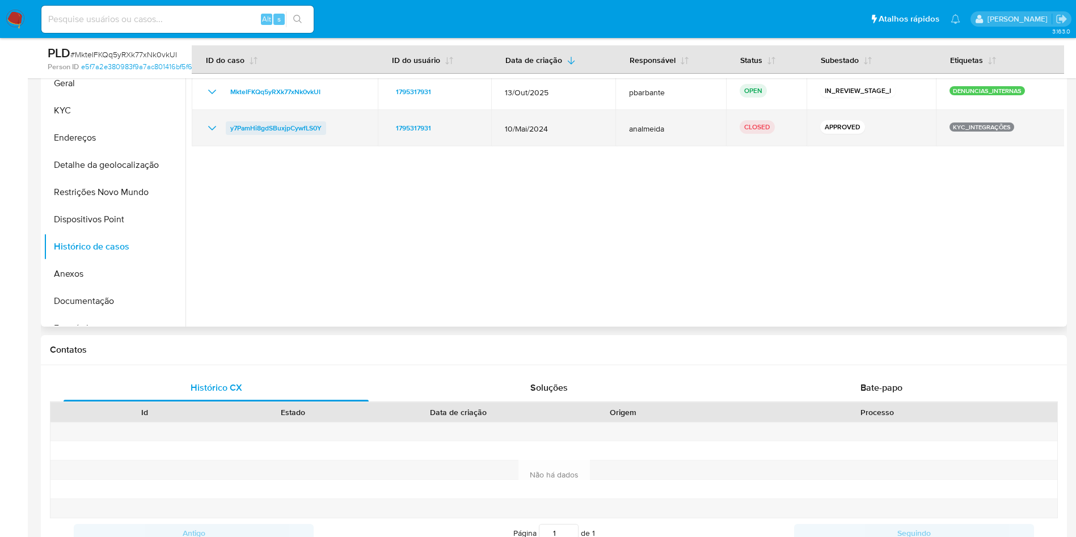
click at [324, 135] on link "y7PamHi8gdSBuxjpCywfLS0Y" at bounding box center [276, 128] width 100 height 14
click at [338, 135] on div "y7PamHi8gdSBuxjpCywfLS0Y" at bounding box center [284, 128] width 159 height 14
click at [223, 135] on div "y7PamHi8gdSBuxjpCywfLS0Y" at bounding box center [284, 128] width 159 height 14
drag, startPoint x: 223, startPoint y: 148, endPoint x: 433, endPoint y: 128, distance: 210.2
click at [433, 128] on tr "y7PamHi8gdSBuxjpCywfLS0Y 1795317931 10/Mai/2024 analmeida CLOSED APPROVED KYC_I…" at bounding box center [628, 128] width 873 height 36
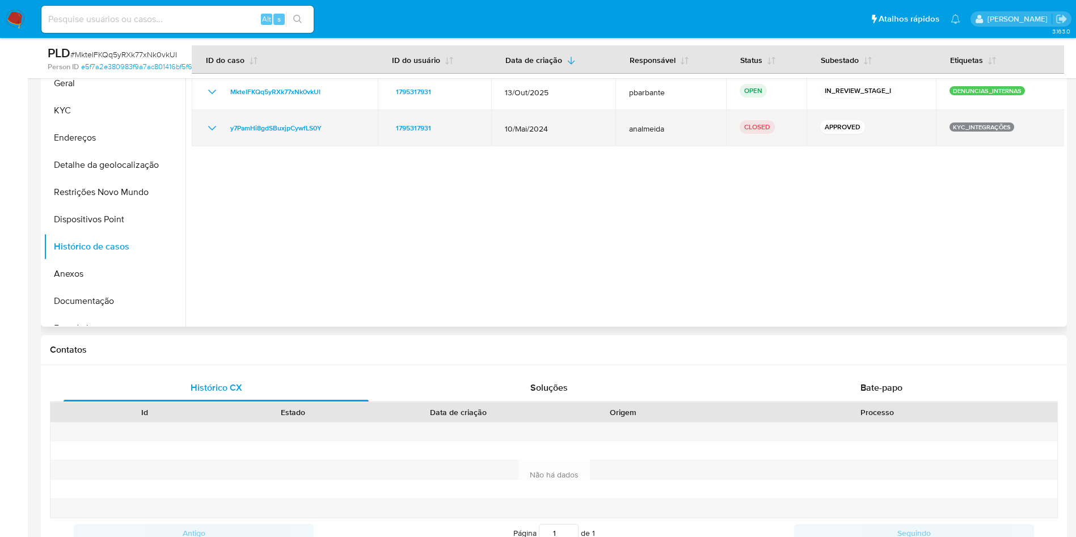
click at [370, 146] on td "y7PamHi8gdSBuxjpCywfLS0Y" at bounding box center [285, 128] width 186 height 36
drag, startPoint x: 324, startPoint y: 157, endPoint x: 235, endPoint y: 145, distance: 89.8
click at [235, 145] on td "y7PamHi8gdSBuxjpCywfLS0Y" at bounding box center [285, 128] width 186 height 36
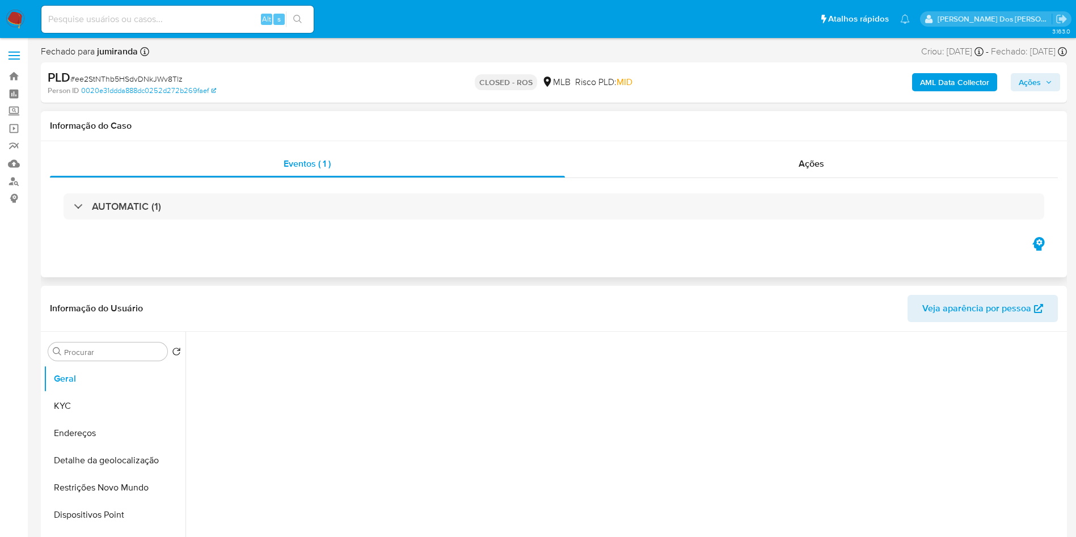
select select "10"
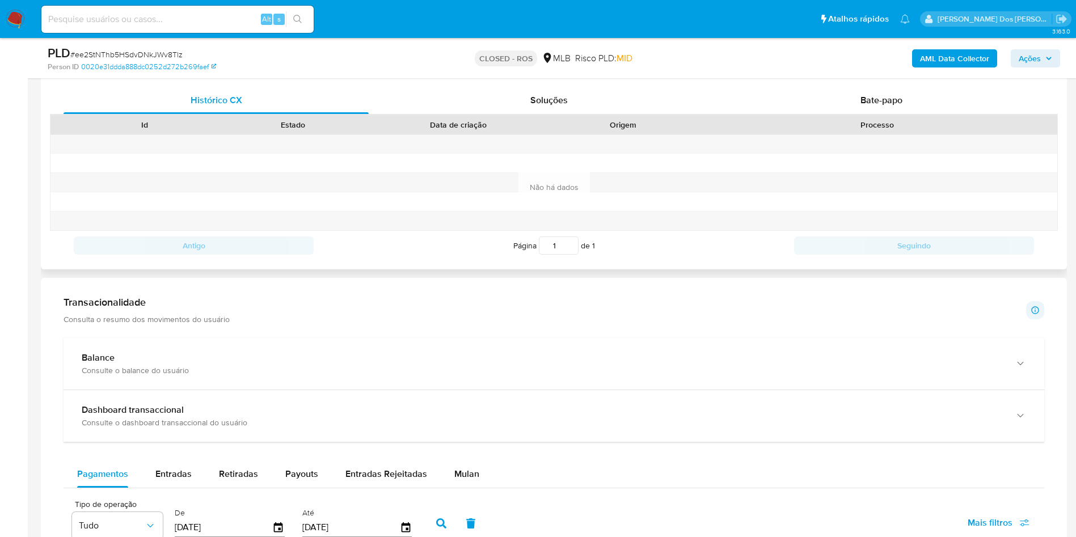
scroll to position [544, 0]
click at [463, 479] on span "Mulan" at bounding box center [466, 472] width 25 height 13
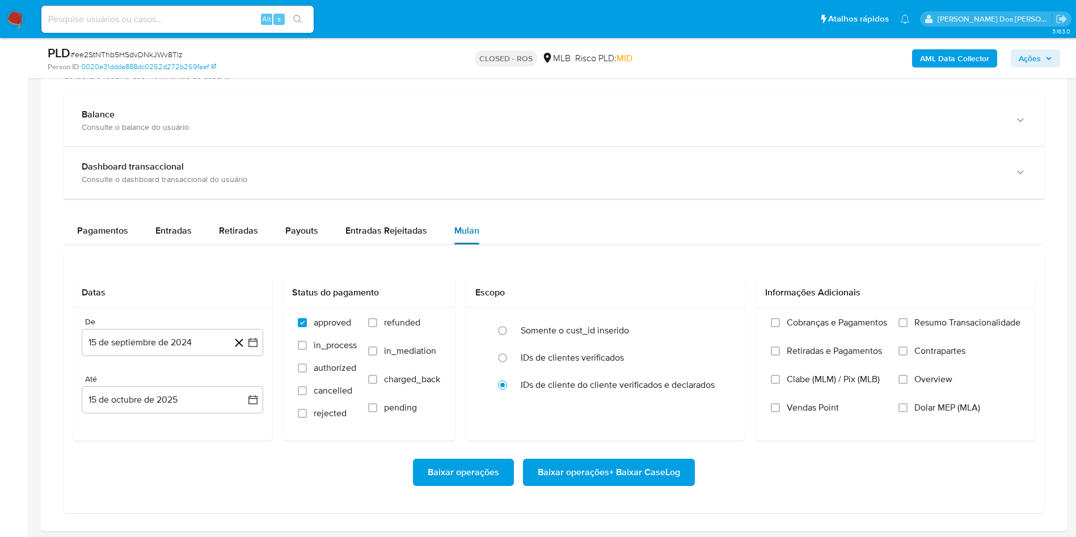
scroll to position [798, 0]
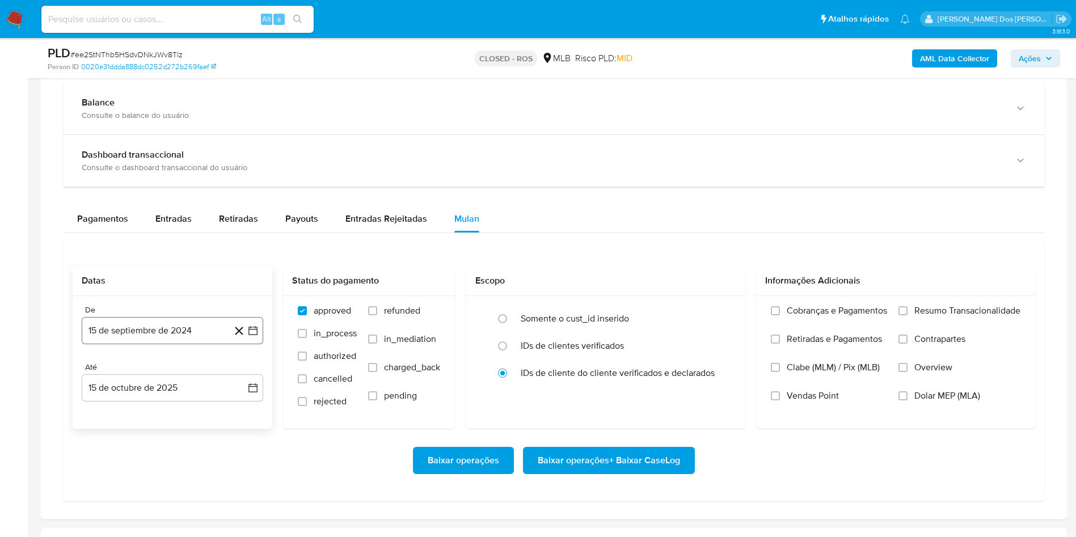
click at [251, 336] on icon "button" at bounding box center [252, 330] width 11 height 11
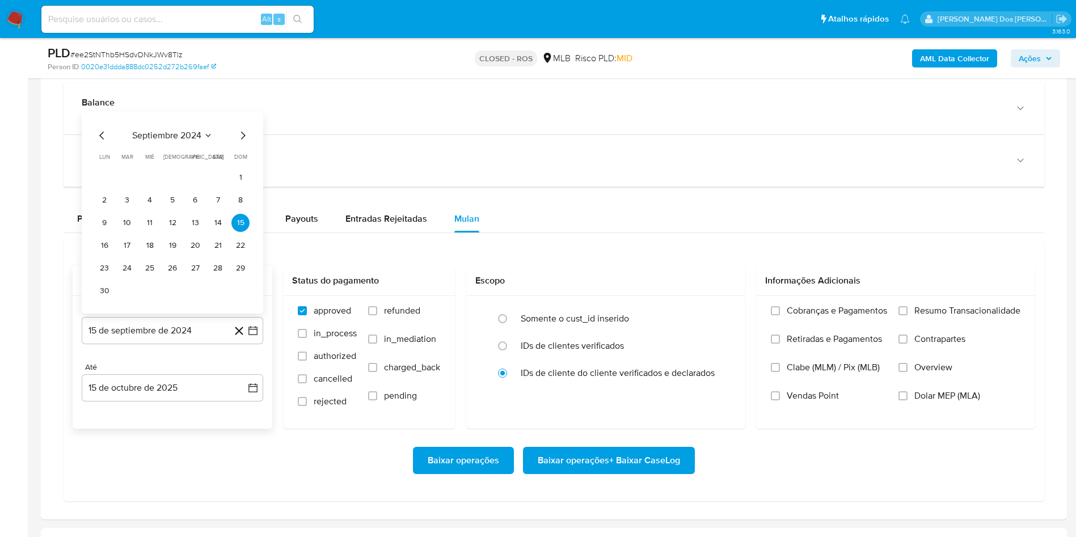
click at [245, 142] on icon "Mes siguiente" at bounding box center [243, 136] width 14 height 14
click at [245, 154] on div "octubre 2024 octubre 2024 lun lunes mar martes mié miércoles jue jueves vie vie…" at bounding box center [172, 223] width 181 height 179
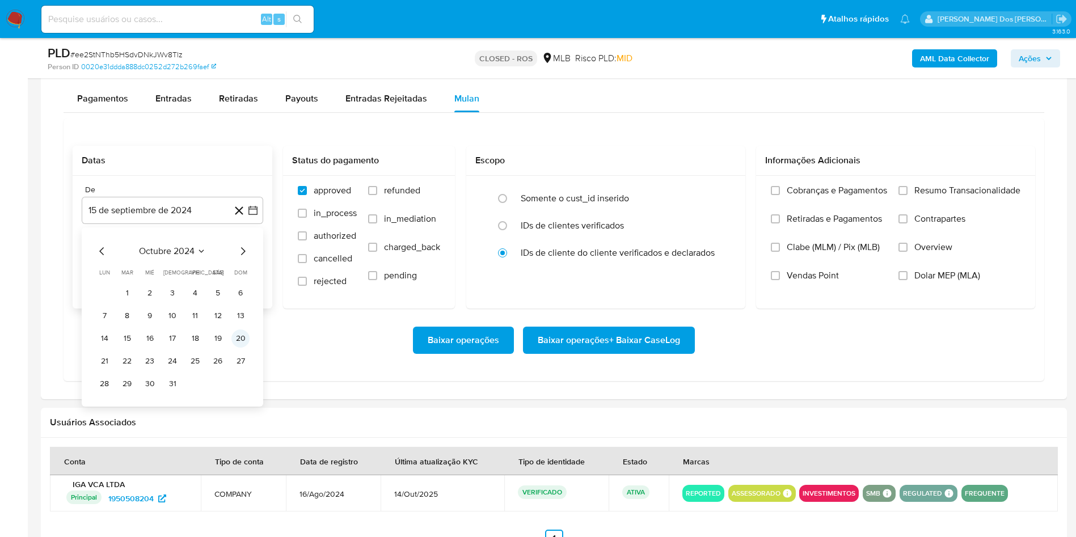
scroll to position [924, 0]
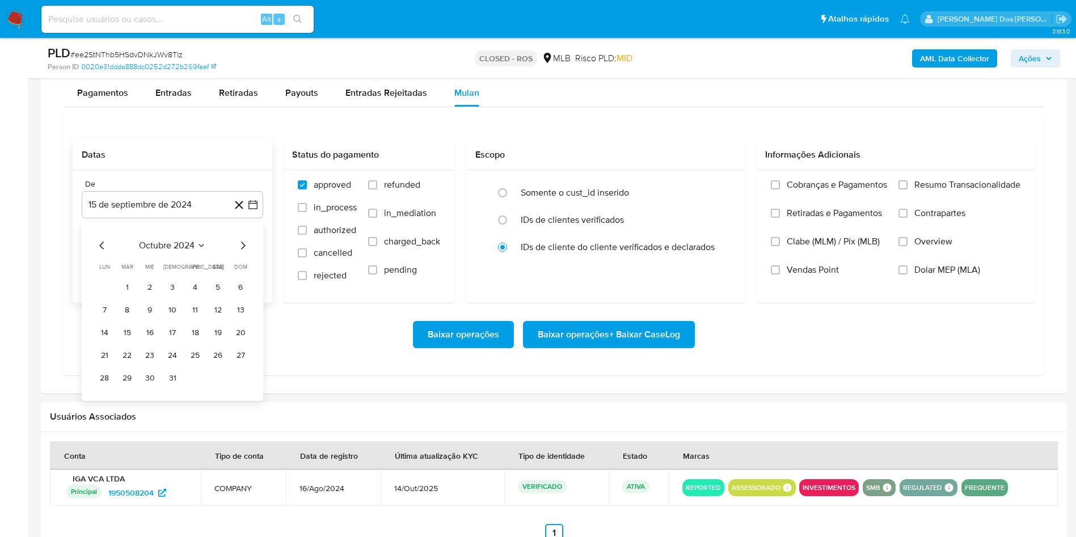
click at [244, 252] on icon "Mes siguiente" at bounding box center [243, 246] width 14 height 14
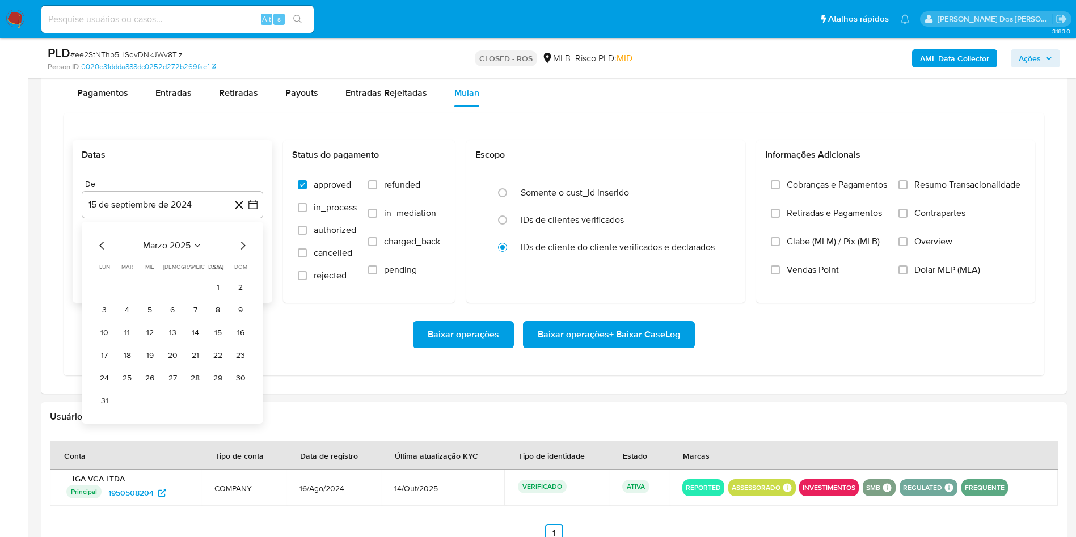
click at [244, 252] on icon "Mes siguiente" at bounding box center [243, 246] width 14 height 14
click at [95, 252] on icon "Mes anterior" at bounding box center [102, 246] width 14 height 14
click at [133, 297] on button "1" at bounding box center [127, 287] width 18 height 18
click at [968, 208] on label "Resumo Transacionalidade" at bounding box center [959, 193] width 122 height 28
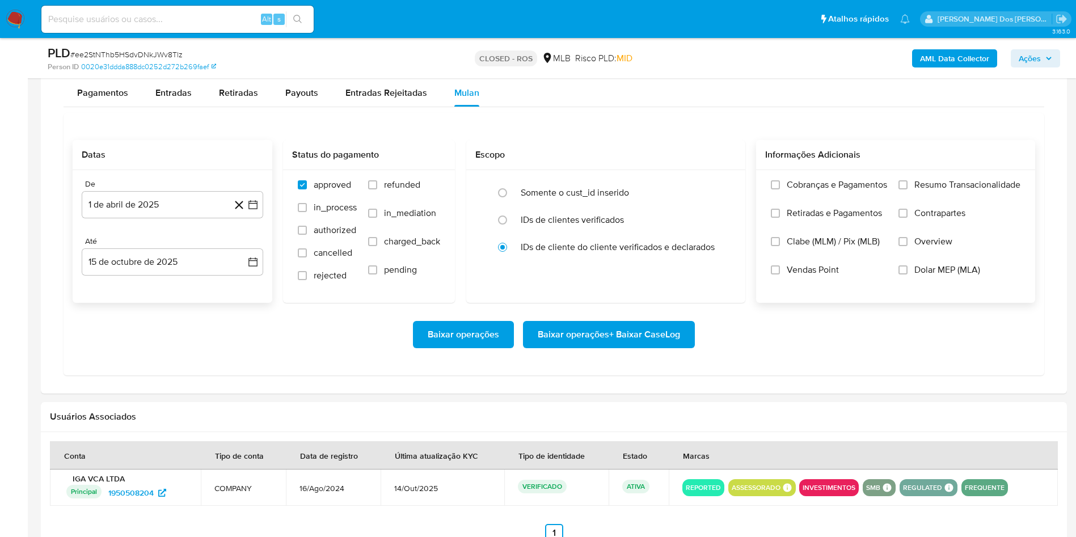
click at [907, 189] on input "Resumo Transacionalidade" at bounding box center [902, 184] width 9 height 9
click at [602, 347] on span "Baixar operações + Baixar CaseLog" at bounding box center [609, 334] width 142 height 25
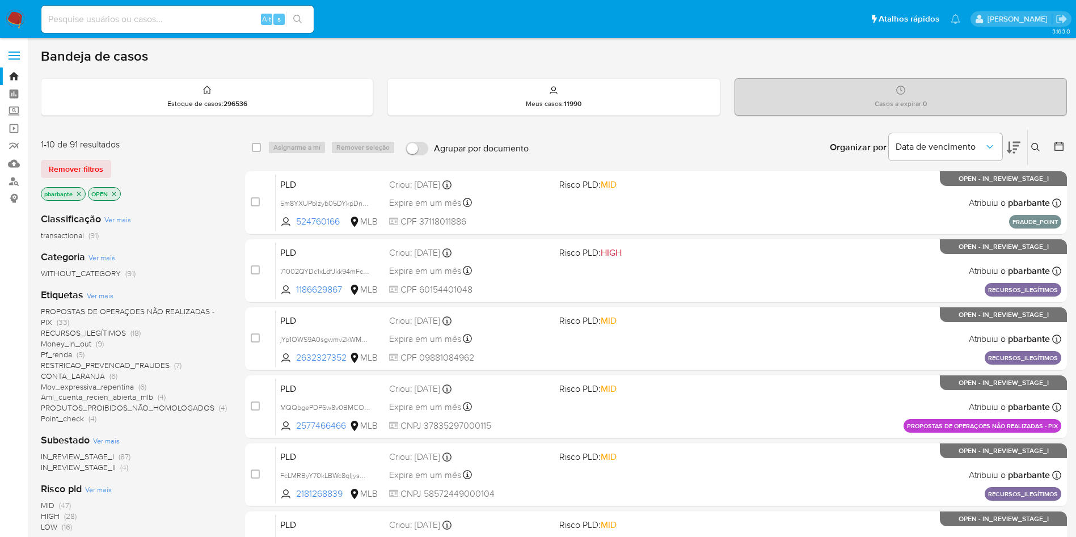
click at [105, 301] on span "Ver mais" at bounding box center [100, 295] width 27 height 10
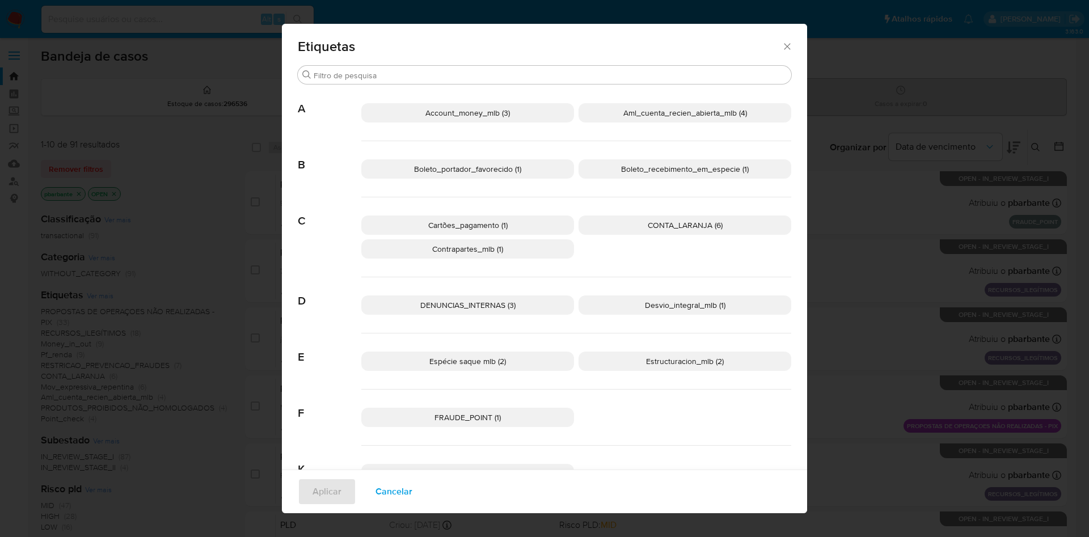
click at [474, 311] on span "DENUNCIAS_INTERNAS (3)" at bounding box center [467, 304] width 95 height 11
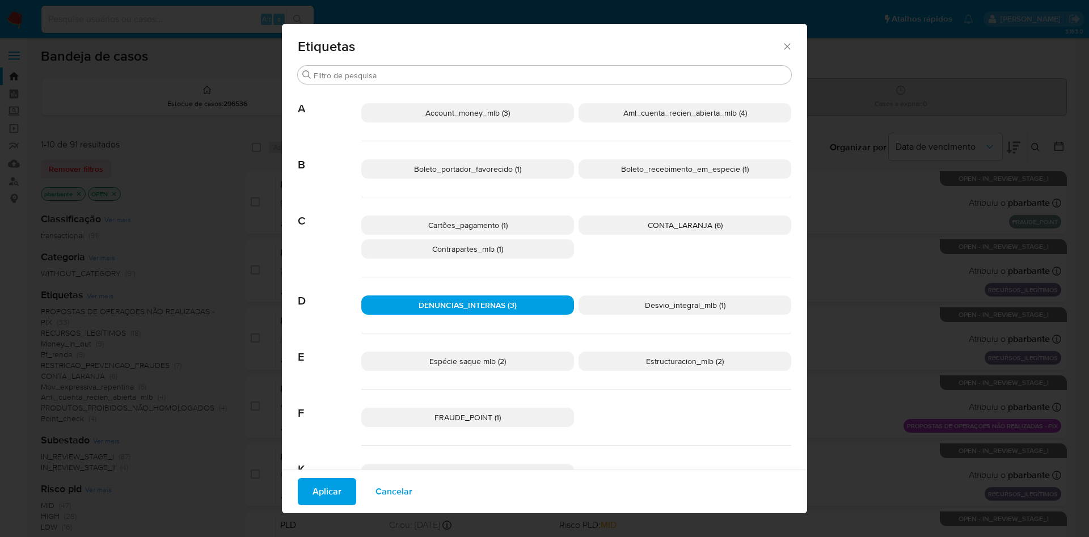
click at [318, 487] on span "Aplicar" at bounding box center [326, 491] width 29 height 25
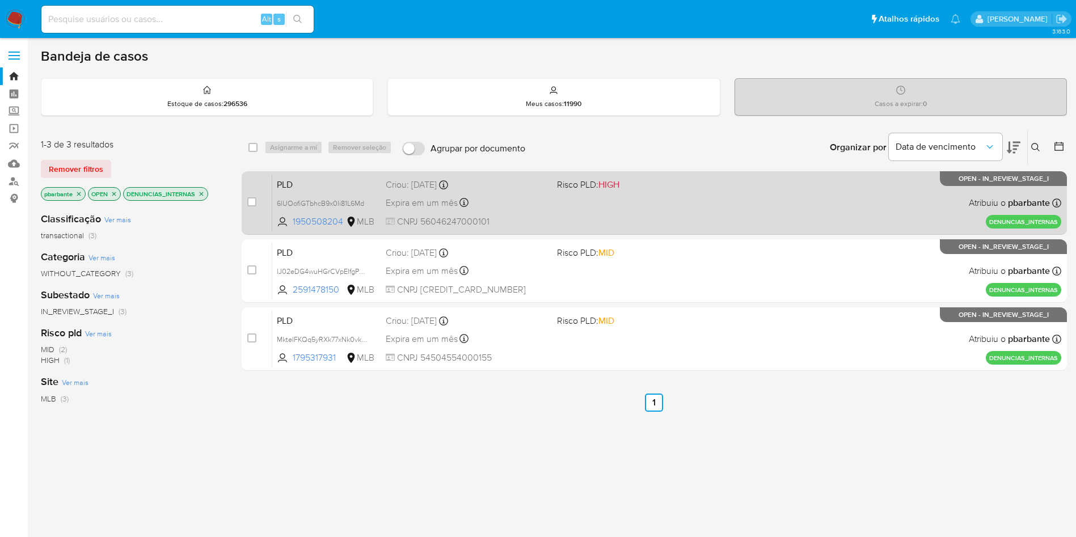
click at [606, 207] on div "PLD 6lUOofiGTbhcB9x0Ii81L6Md 1950508204 MLB Risco PLD: HIGH Criou: [DATE] Criou…" at bounding box center [666, 202] width 789 height 57
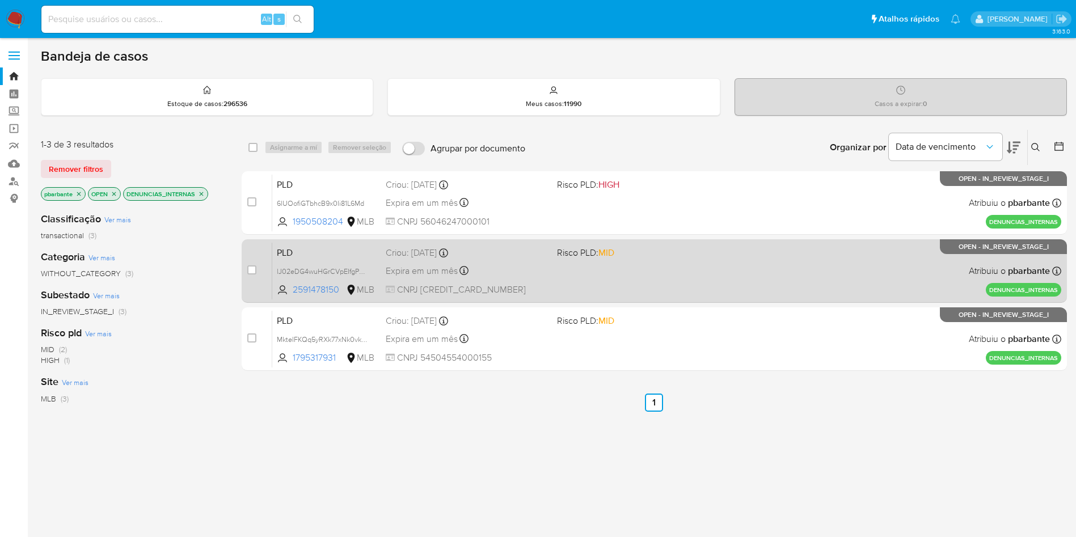
click at [599, 277] on div "PLD lJ02eDG4wuHGrCVpEIfgPydU 2591478150 MLB Risco PLD: MID Criou: [DATE] Criou:…" at bounding box center [666, 270] width 789 height 57
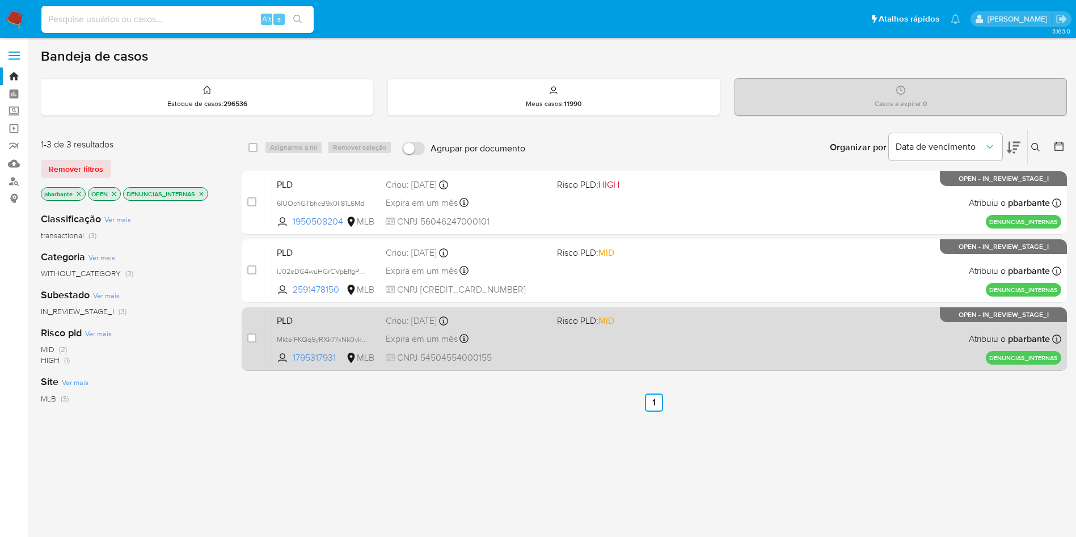
click at [595, 327] on span "Risco PLD: MID" at bounding box center [585, 320] width 57 height 12
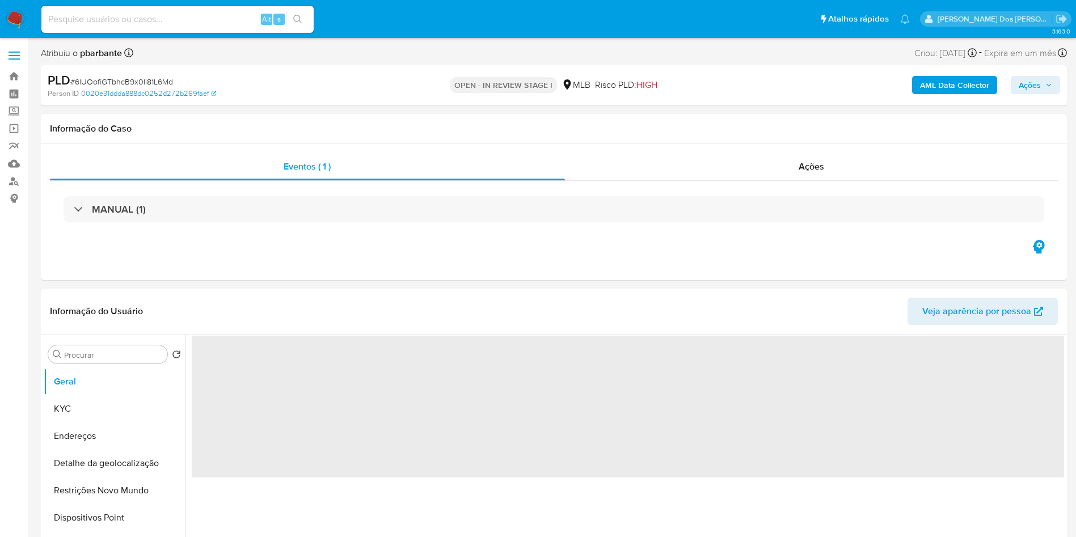
select select "10"
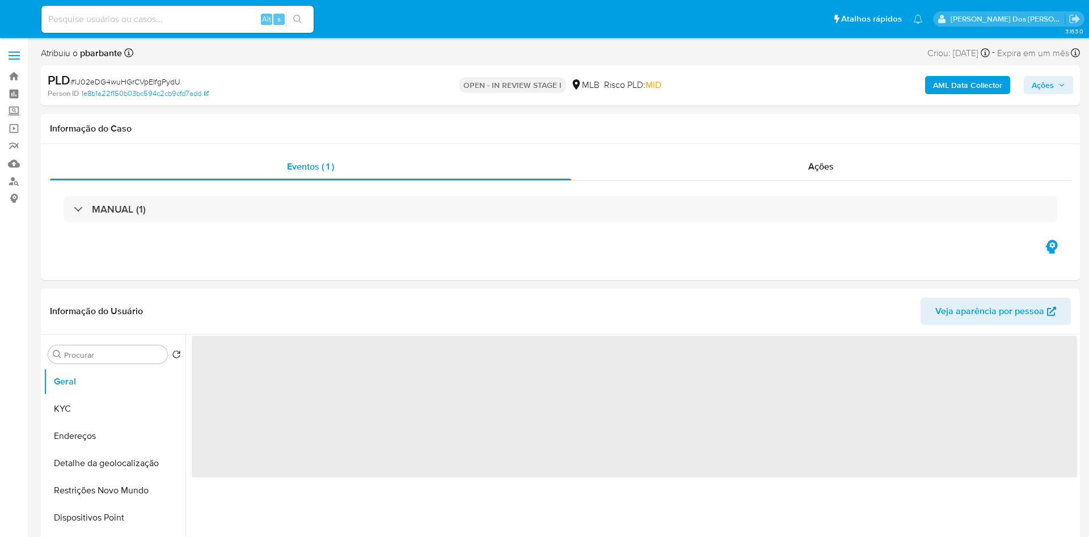
select select "10"
